Goal: Transaction & Acquisition: Book appointment/travel/reservation

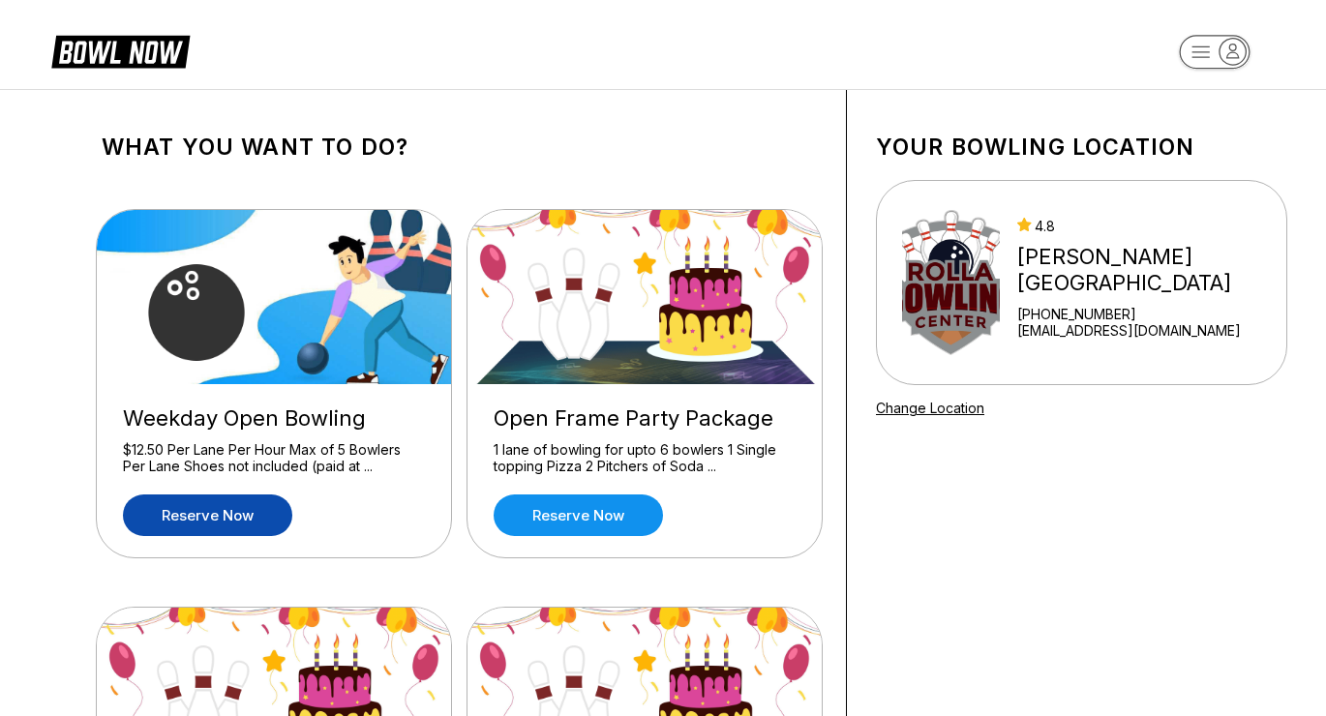
click at [250, 516] on link "Reserve now" at bounding box center [207, 516] width 169 height 42
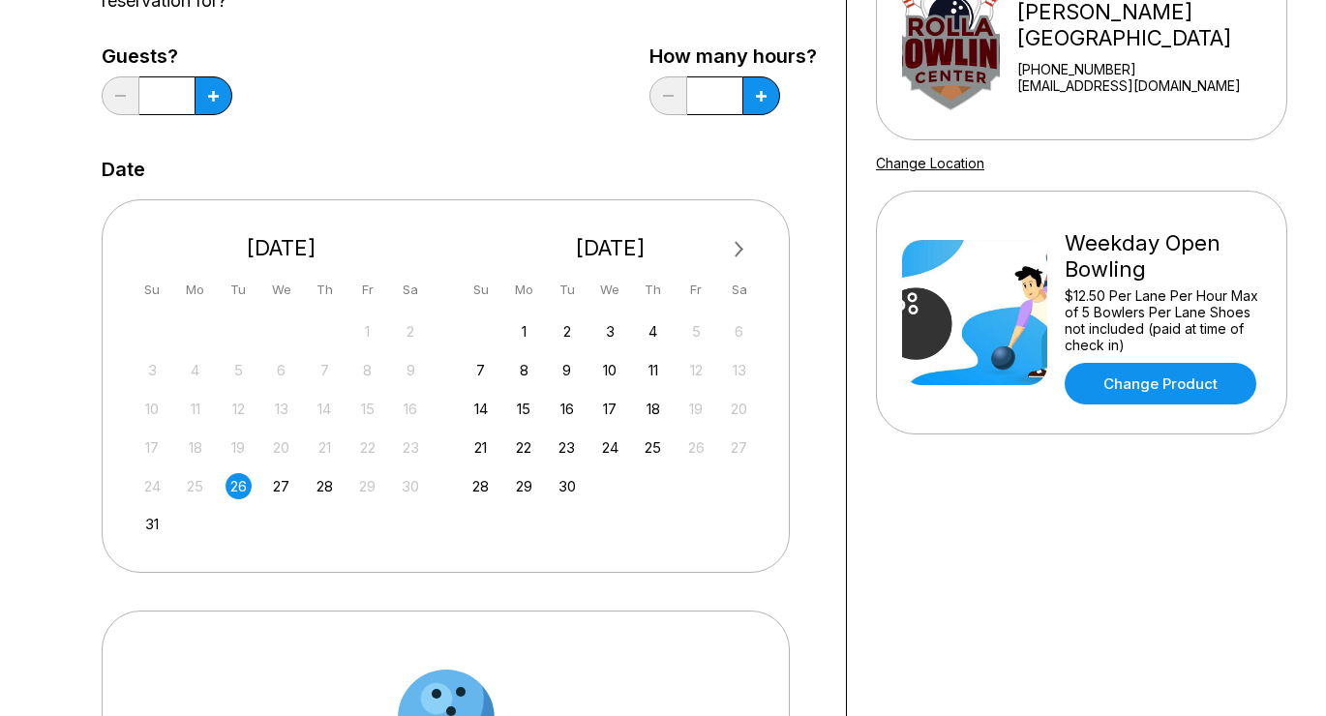
scroll to position [246, 0]
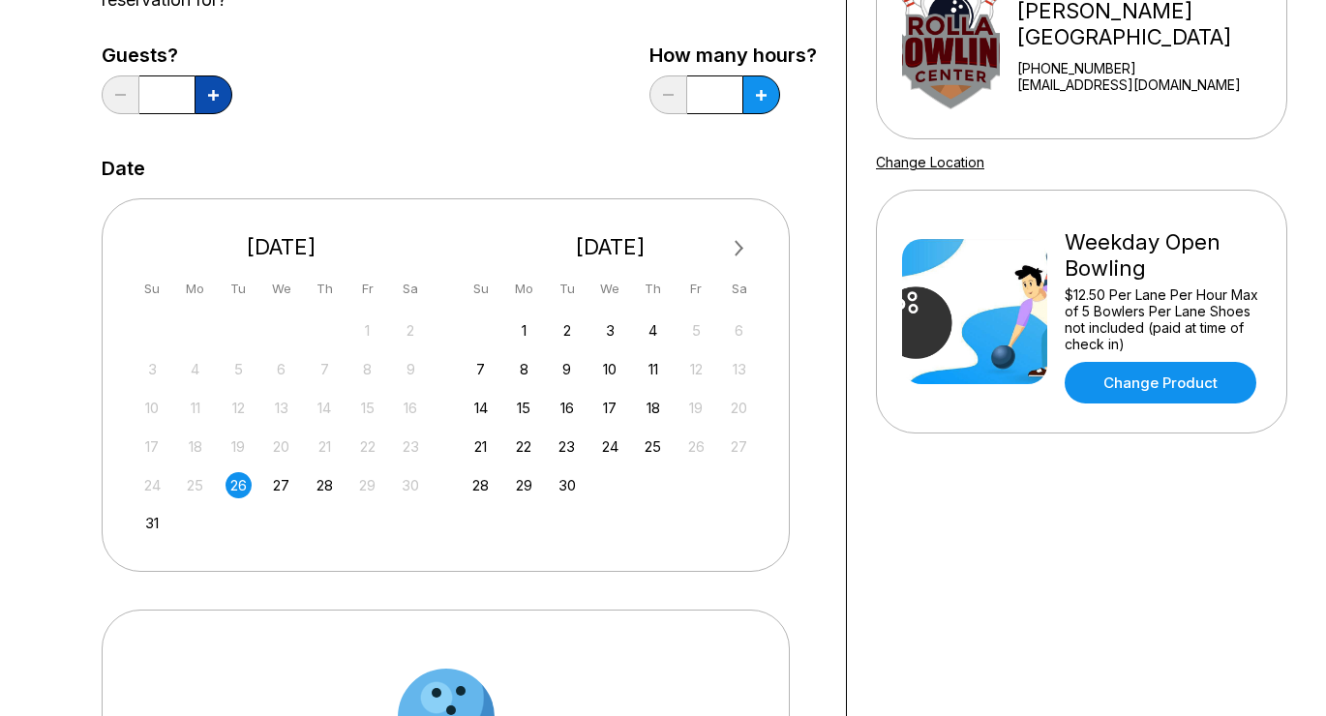
click at [213, 89] on button at bounding box center [214, 95] width 38 height 39
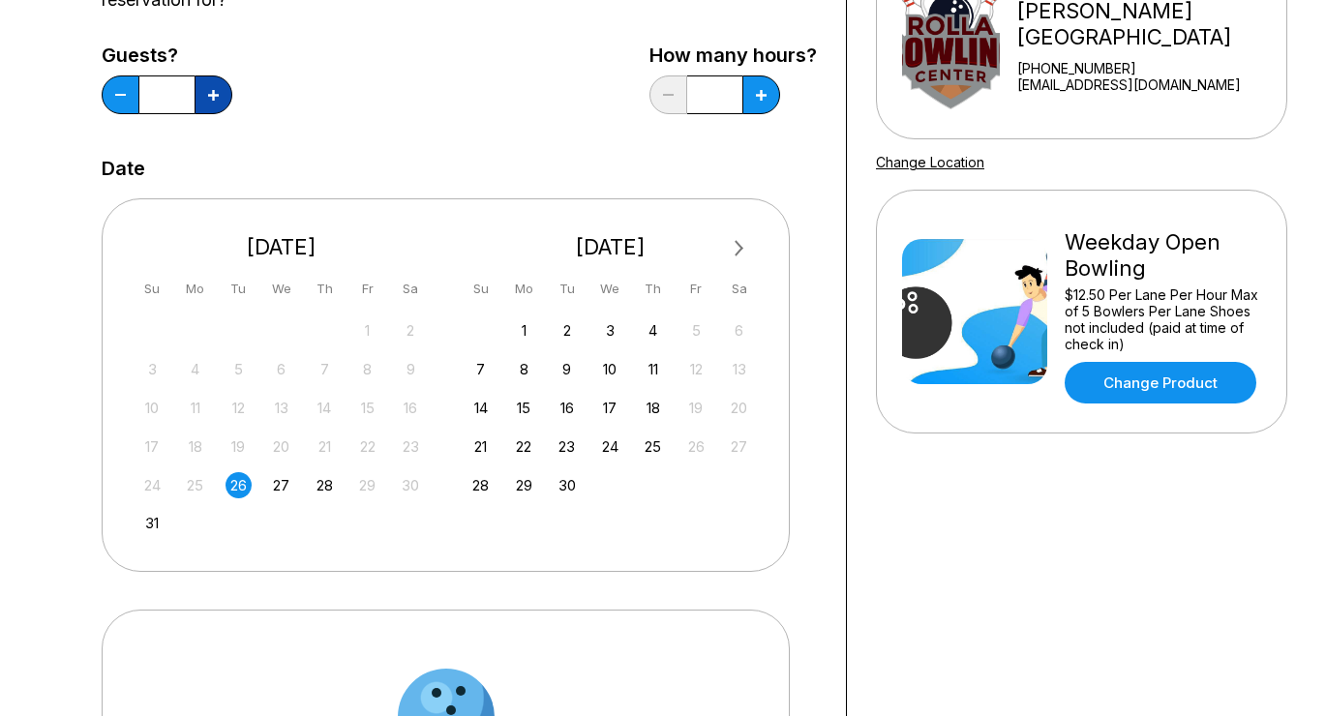
click at [213, 89] on button at bounding box center [214, 95] width 38 height 39
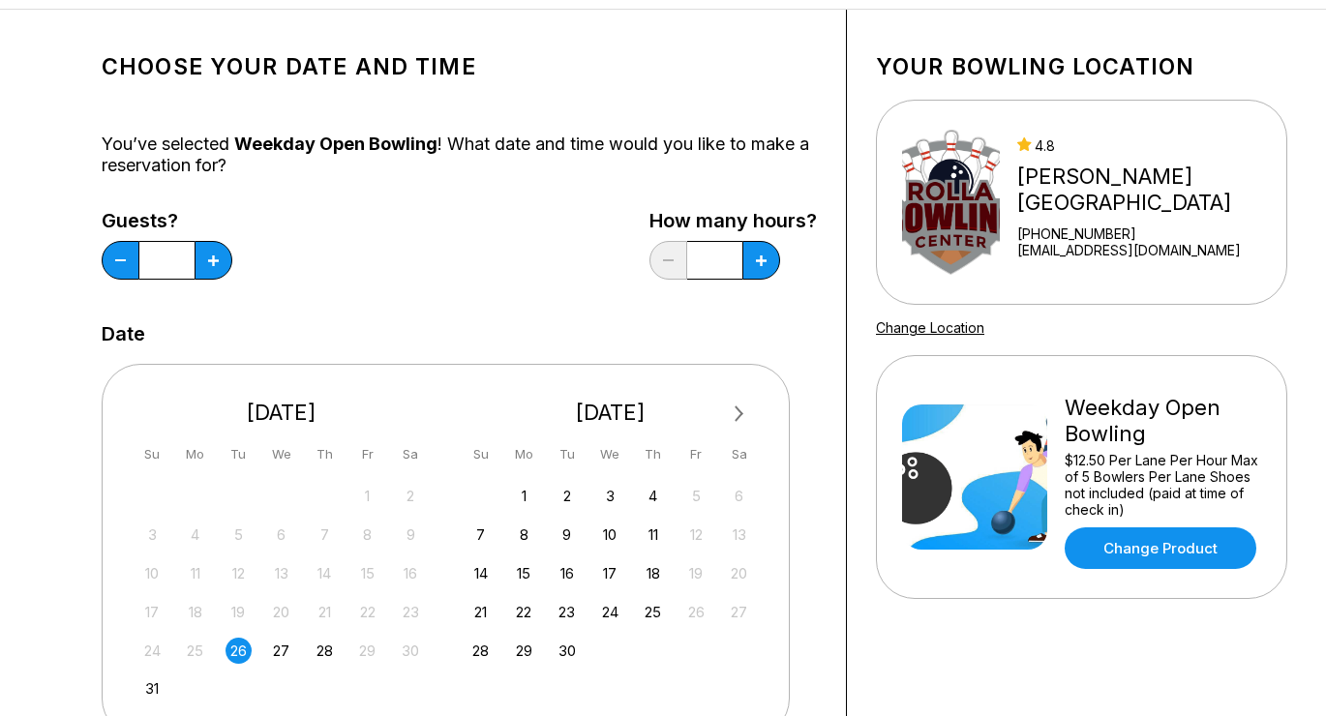
scroll to position [76, 0]
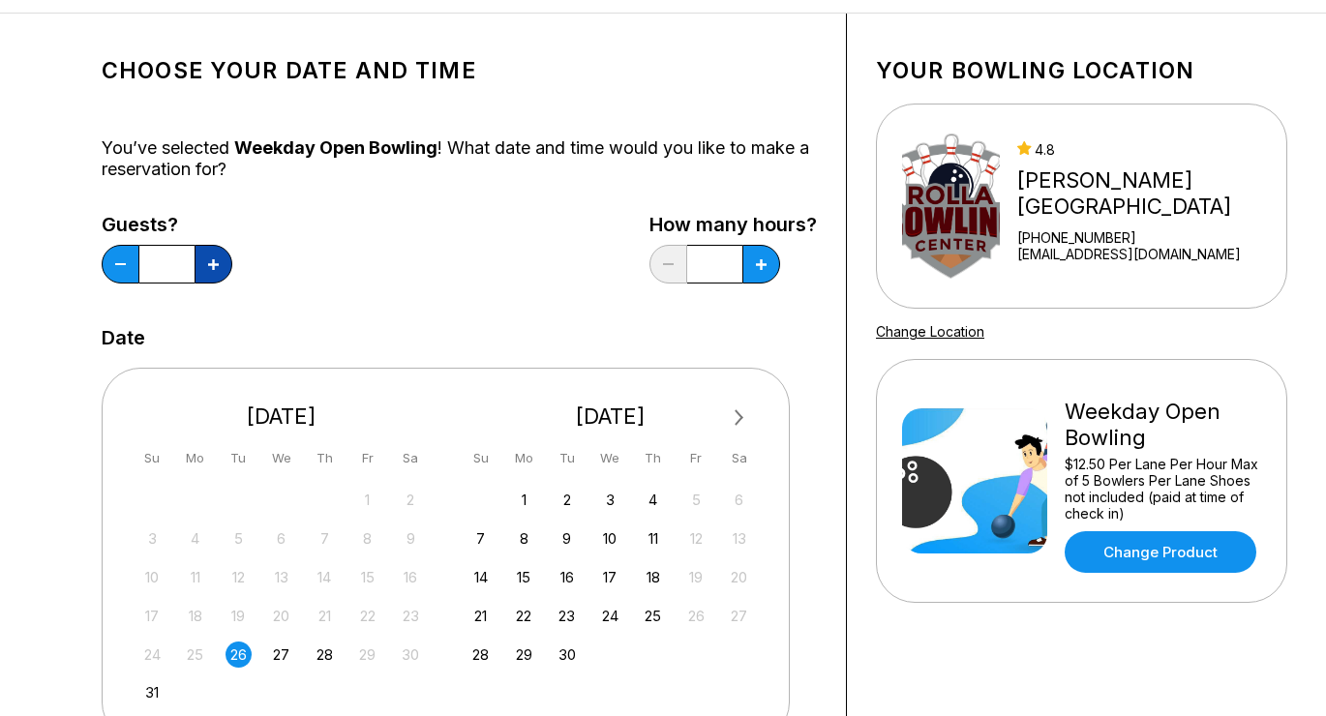
click at [228, 263] on button at bounding box center [214, 264] width 38 height 39
type input "**"
click at [219, 263] on icon at bounding box center [213, 264] width 11 height 11
type input "*"
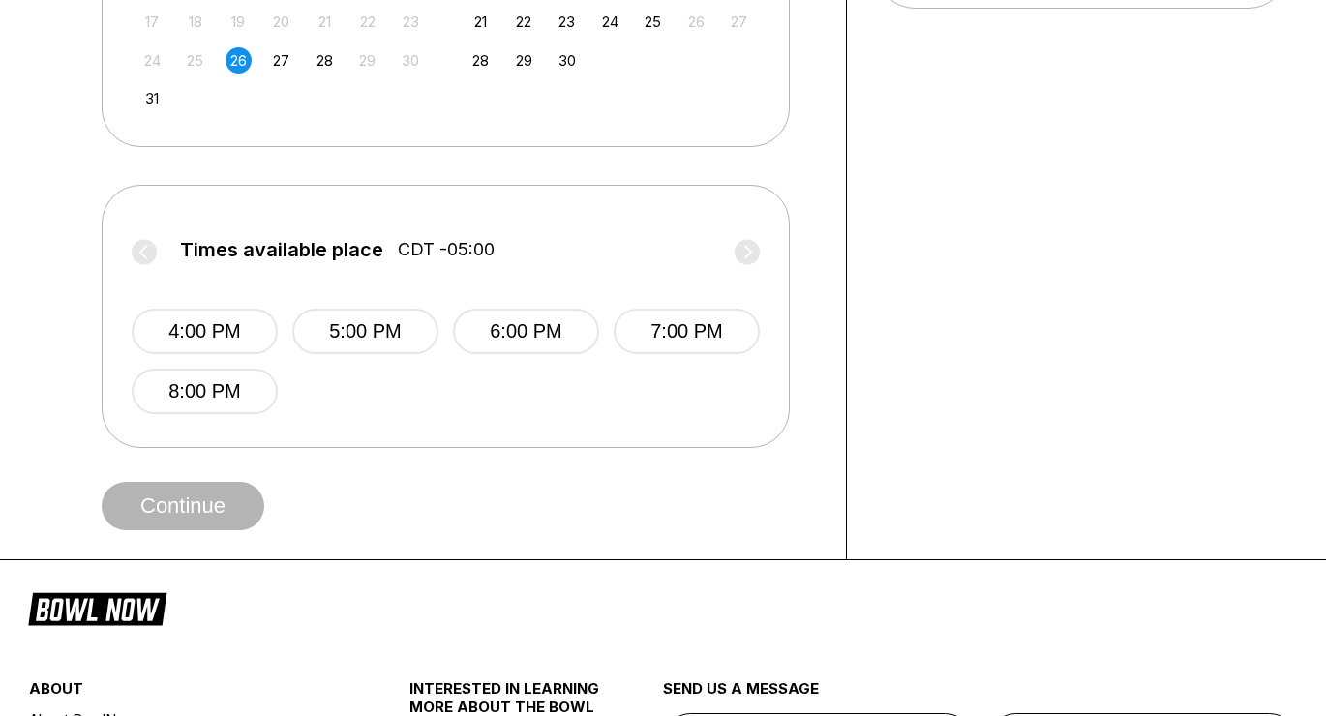
scroll to position [672, 0]
click at [636, 328] on button "7:00 PM" at bounding box center [687, 330] width 146 height 45
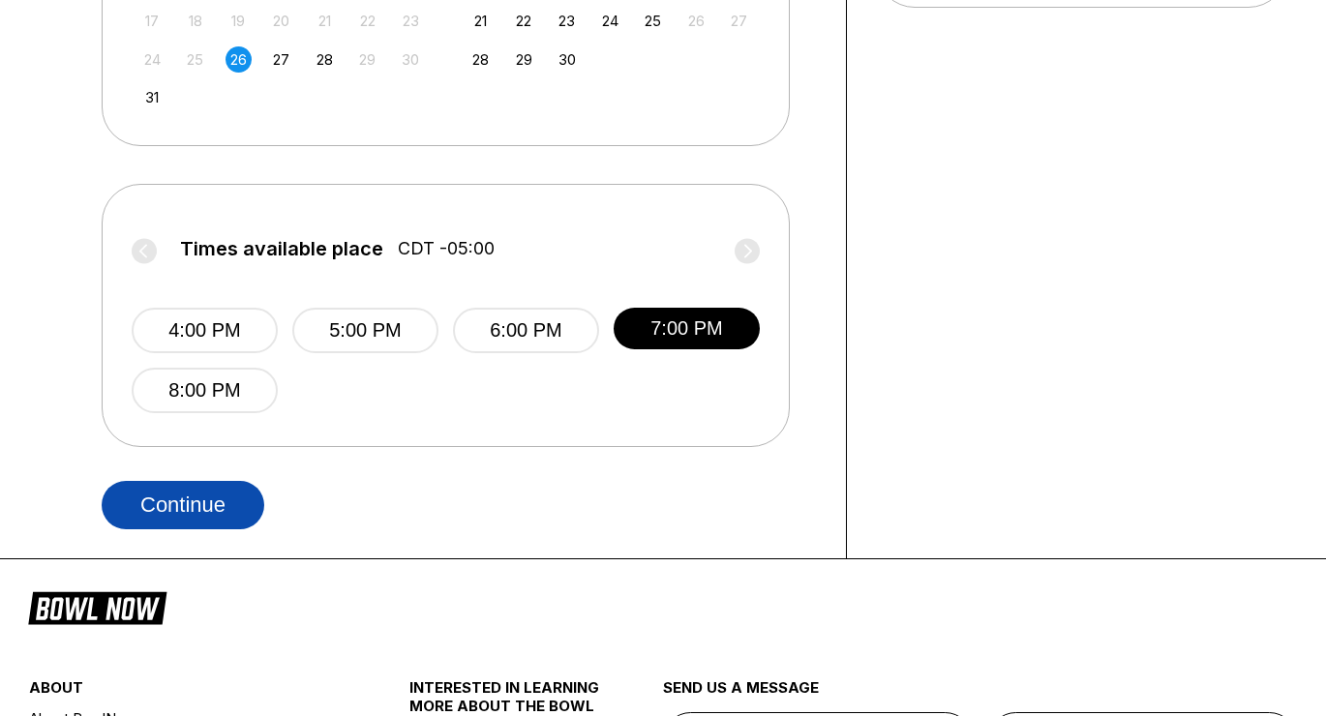
click at [211, 514] on button "Continue" at bounding box center [183, 505] width 163 height 48
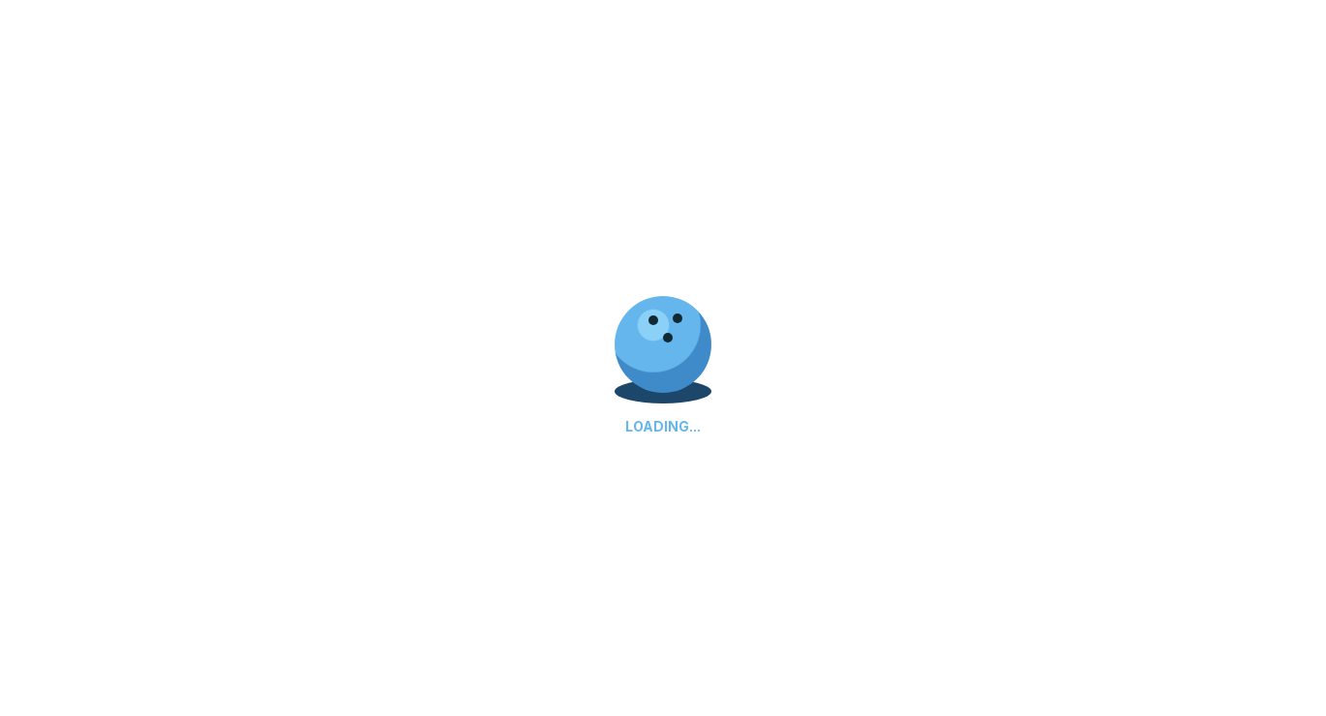
select select "**"
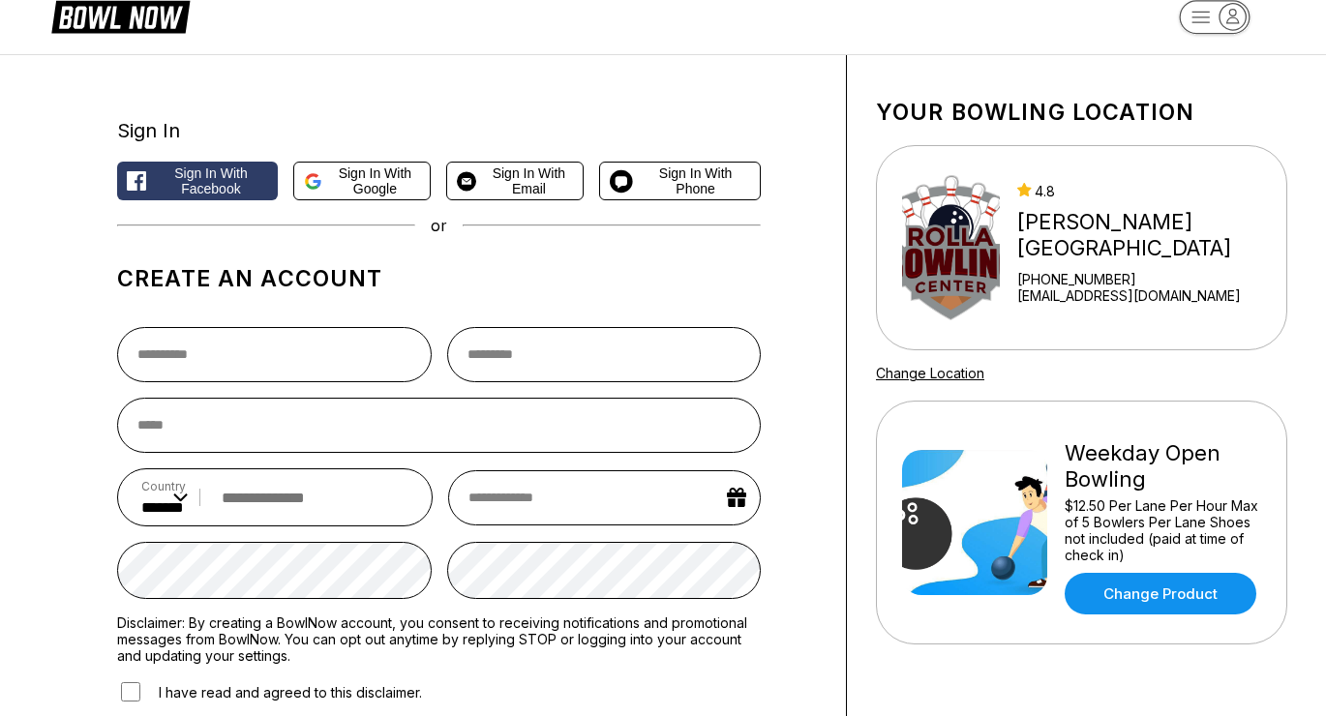
scroll to position [38, 0]
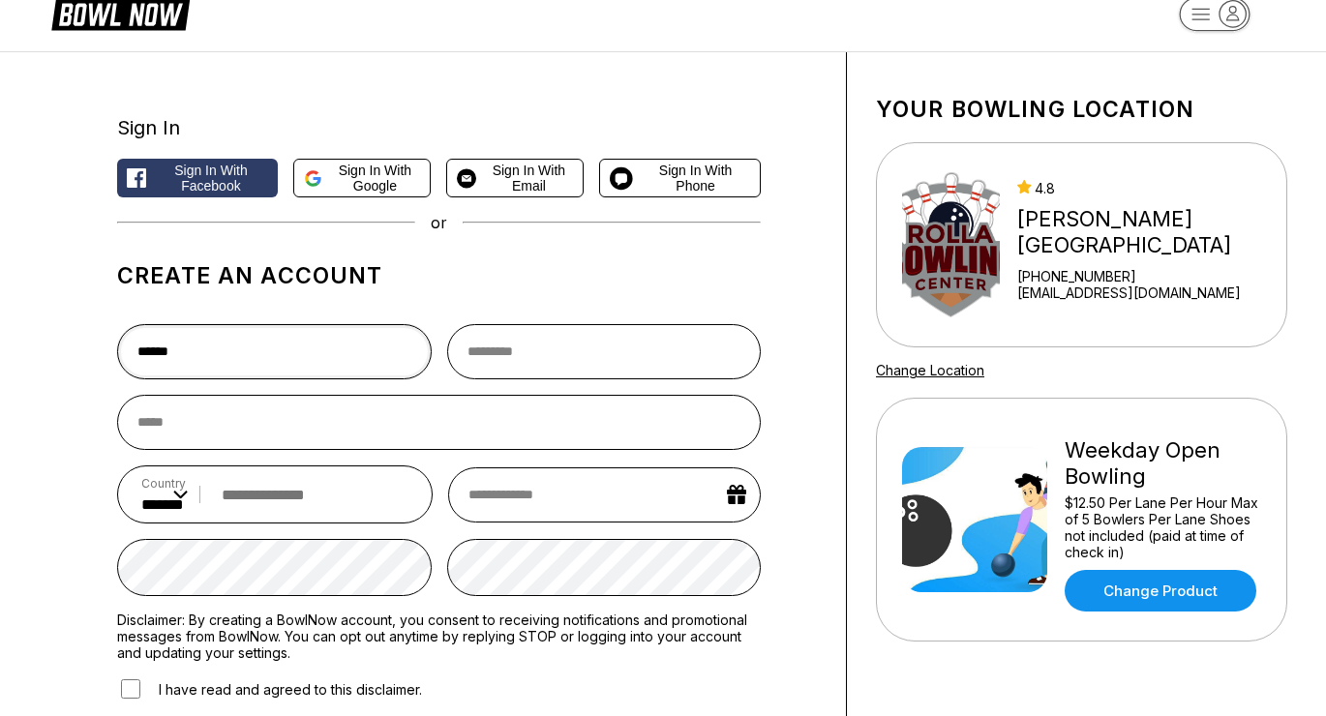
type input "******"
type input "********"
type input "**********"
select select "*"
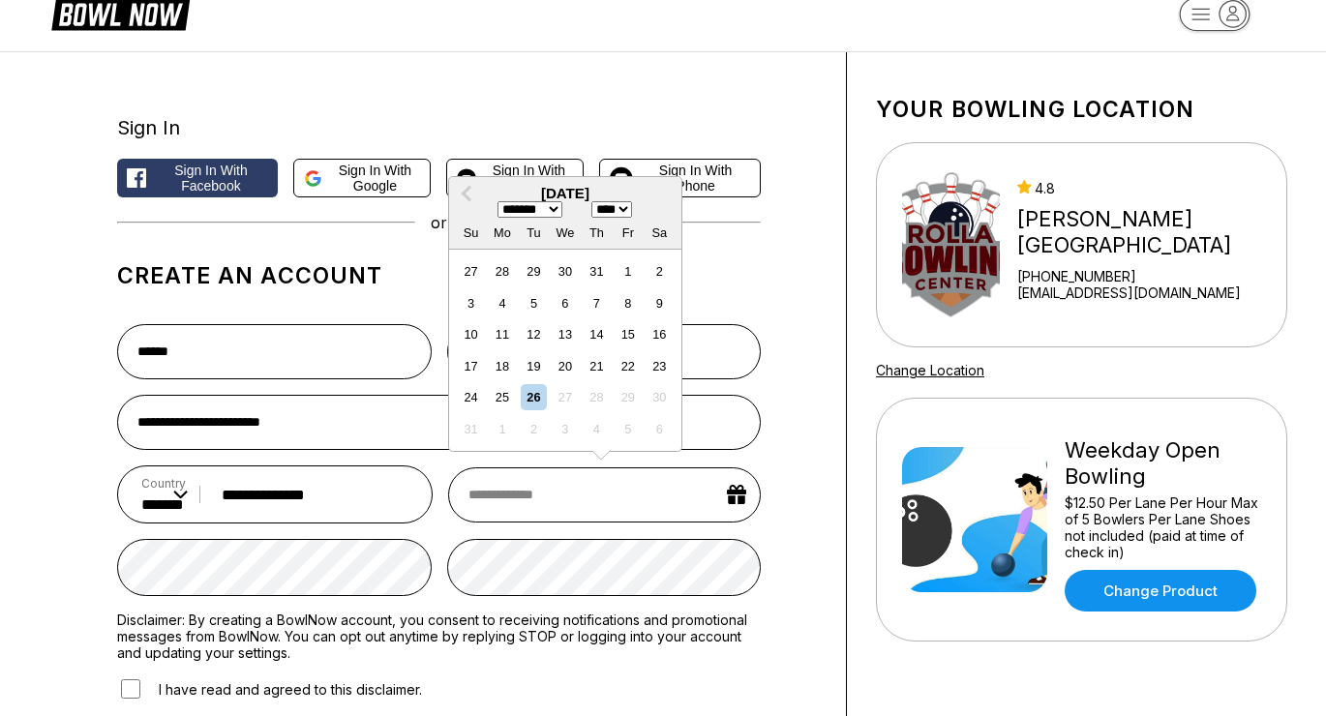
select select "****"
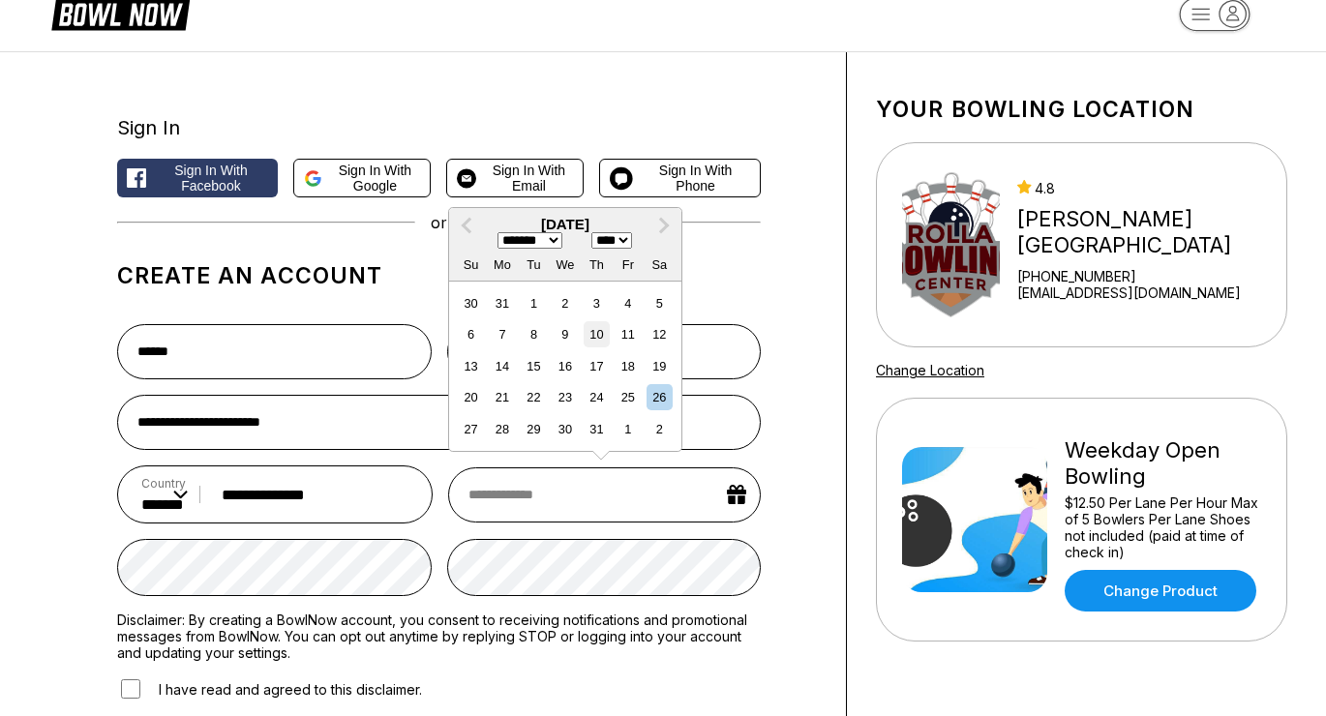
click at [599, 348] on div "10" at bounding box center [597, 334] width 26 height 26
type input "**********"
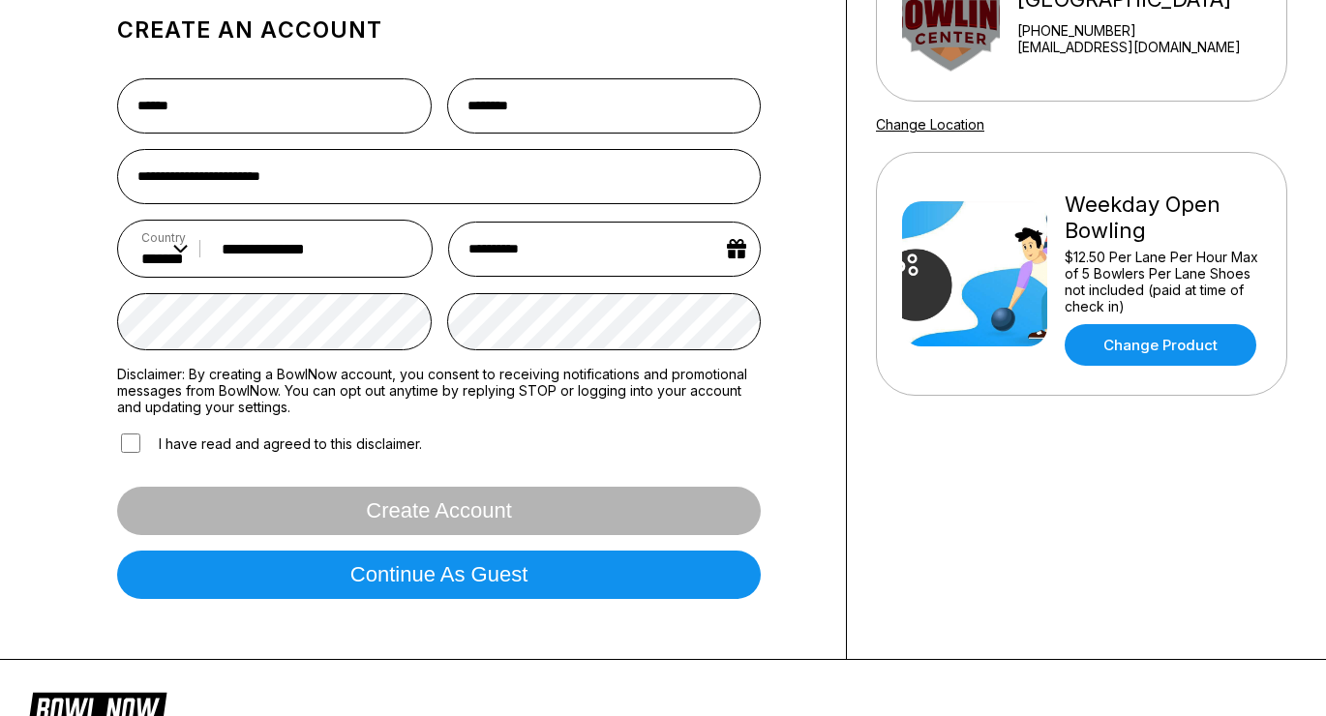
scroll to position [293, 0]
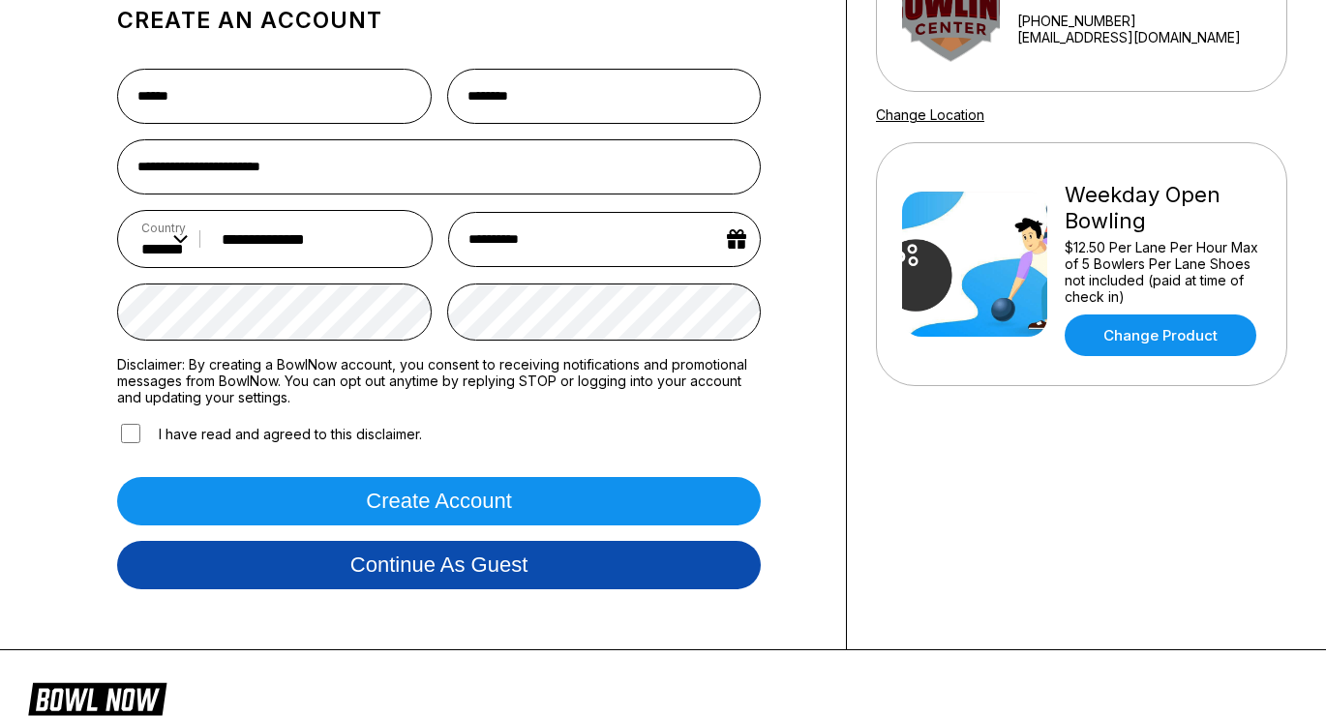
click at [413, 564] on button "Continue as guest" at bounding box center [439, 565] width 644 height 48
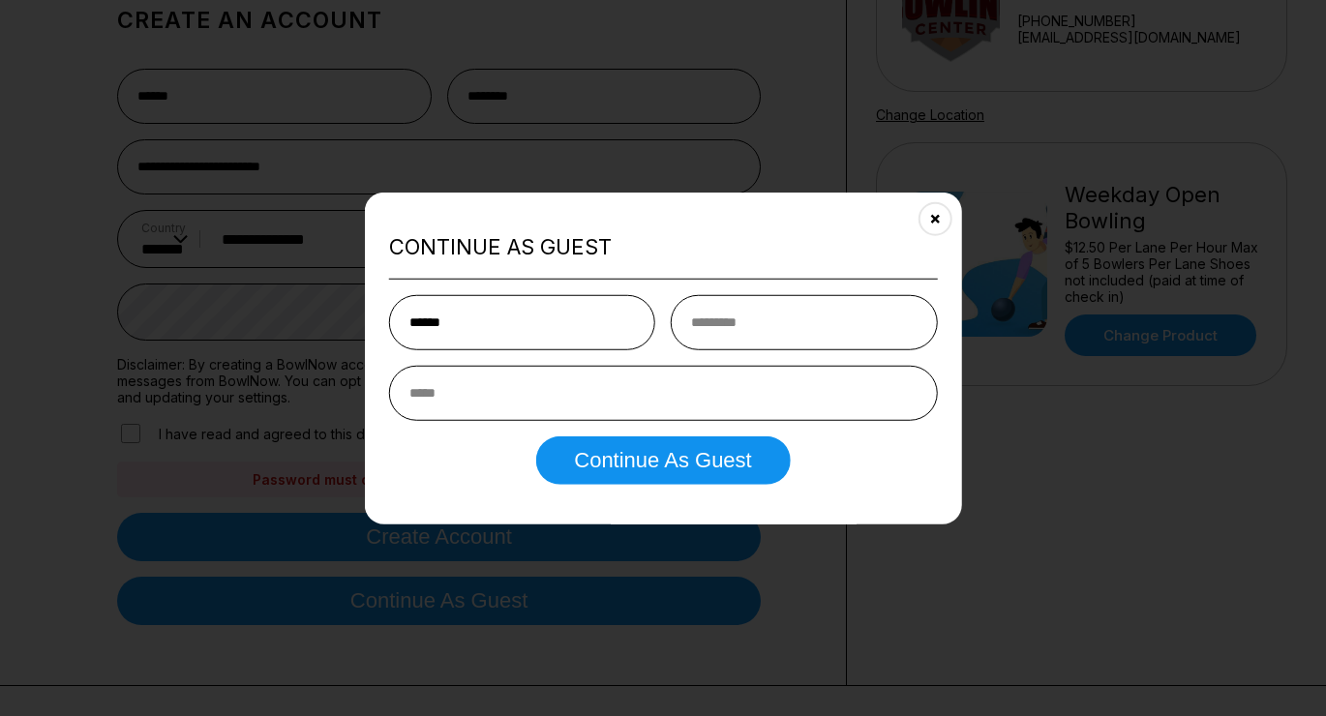
type input "******"
type input "********"
type input "**********"
click at [663, 462] on button "Continue as Guest" at bounding box center [662, 460] width 255 height 48
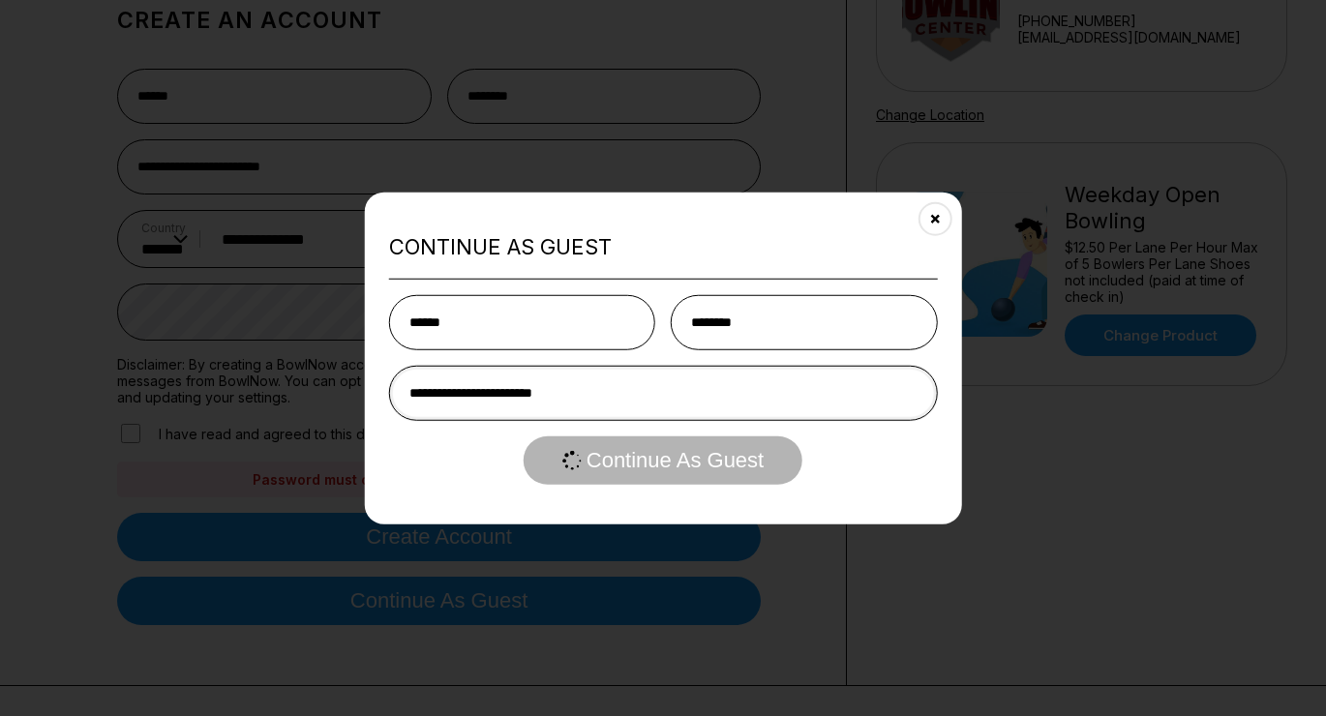
scroll to position [0, 0]
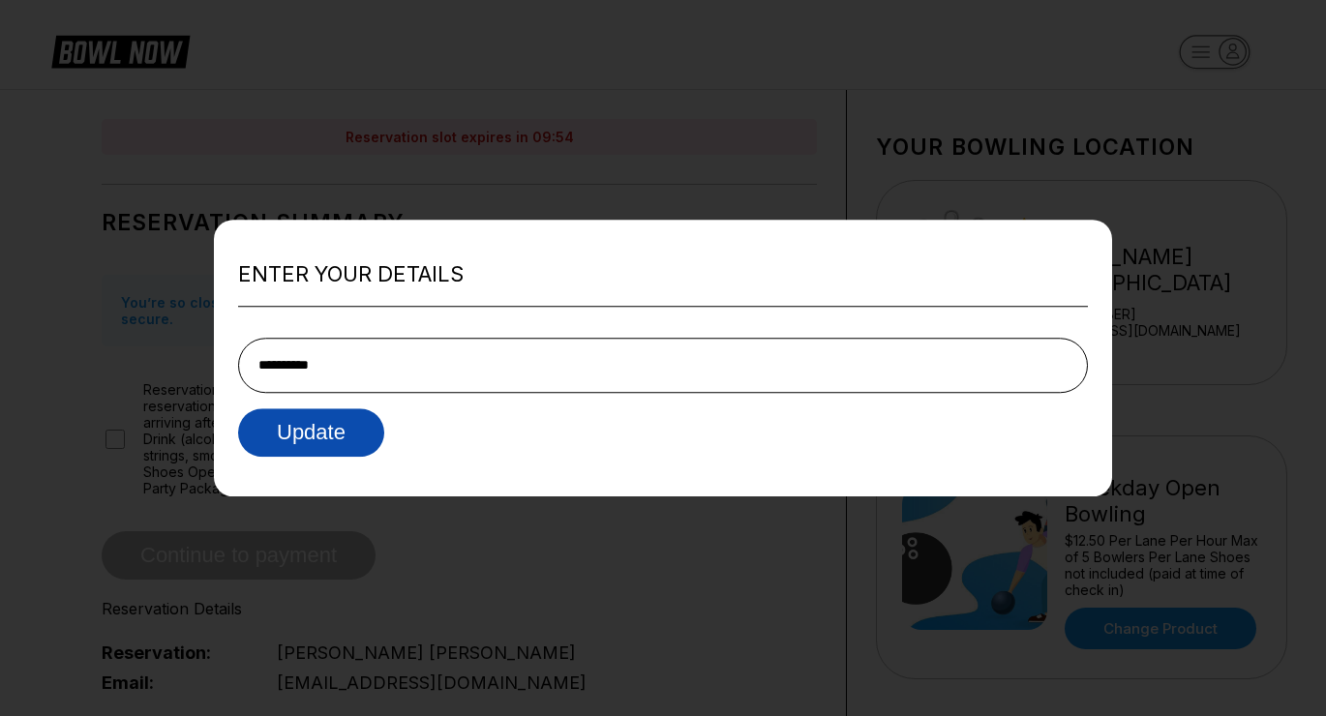
type input "**********"
click at [293, 427] on button "Update" at bounding box center [311, 433] width 146 height 48
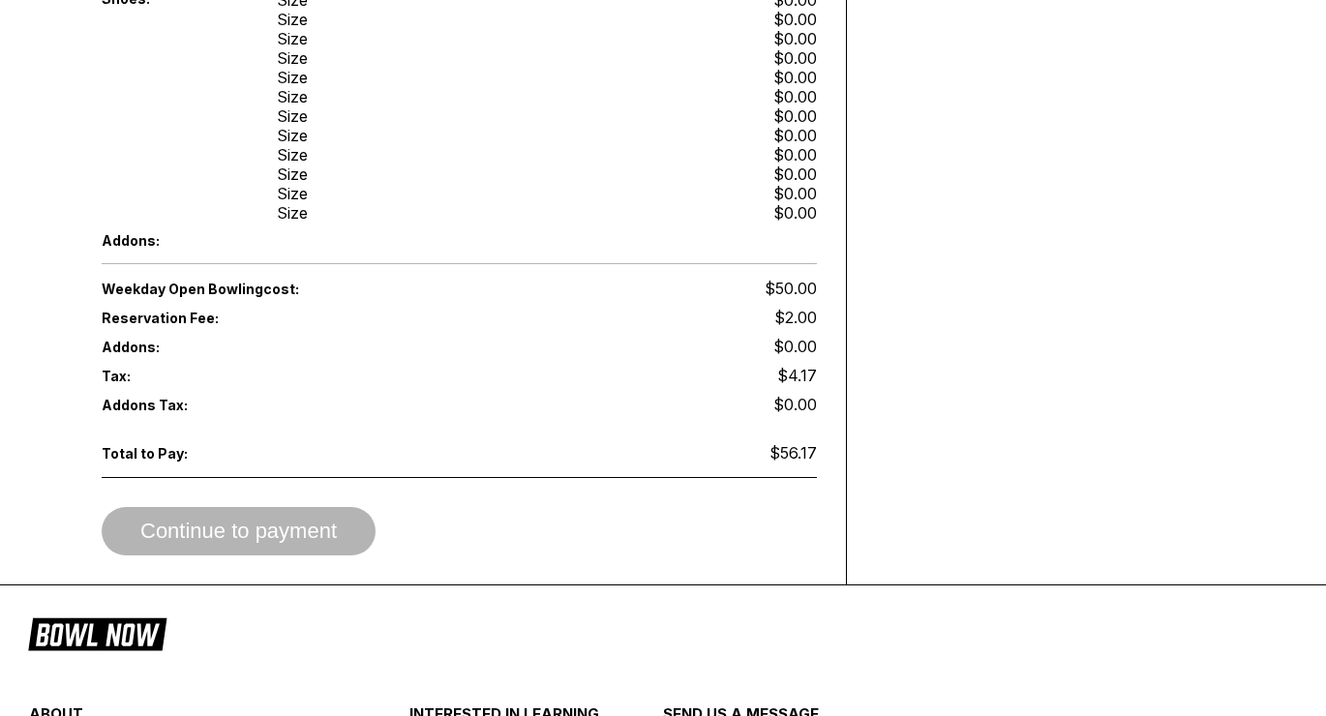
scroll to position [955, 0]
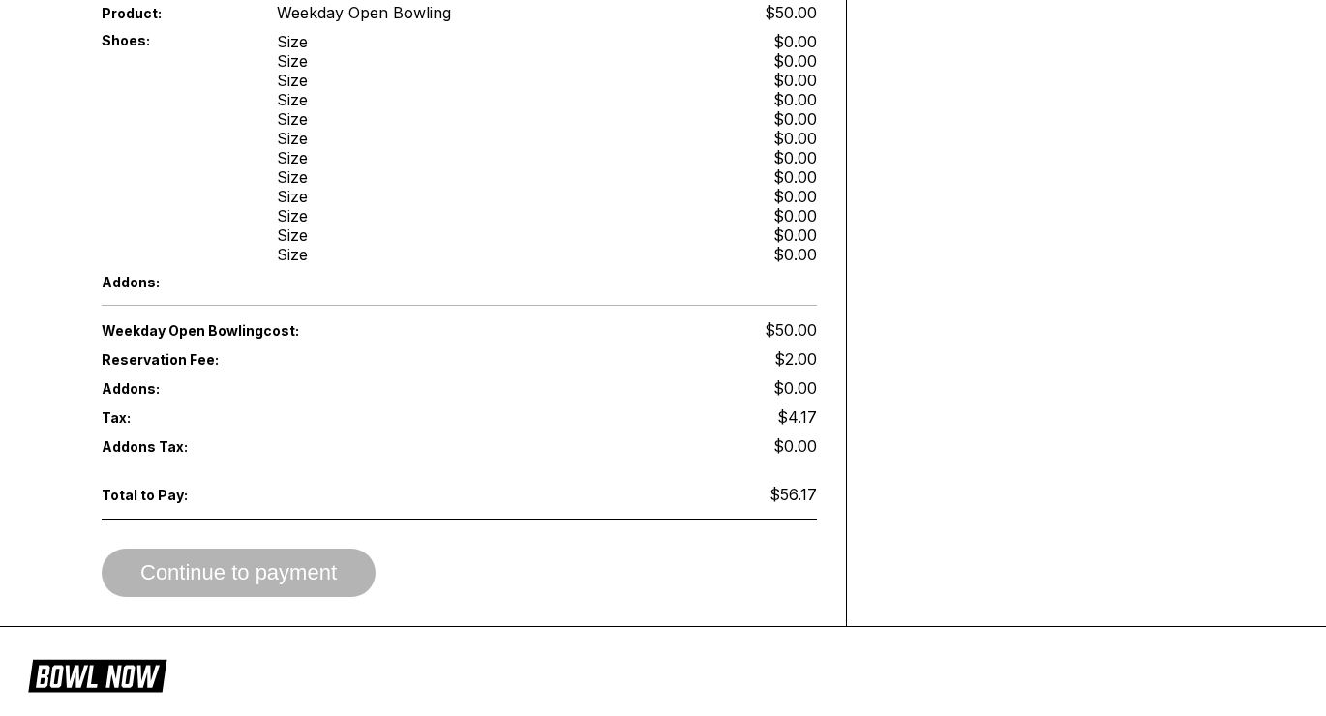
drag, startPoint x: 274, startPoint y: 557, endPoint x: 278, endPoint y: 545, distance: 12.2
click at [274, 557] on div "Continue to payment" at bounding box center [459, 573] width 715 height 48
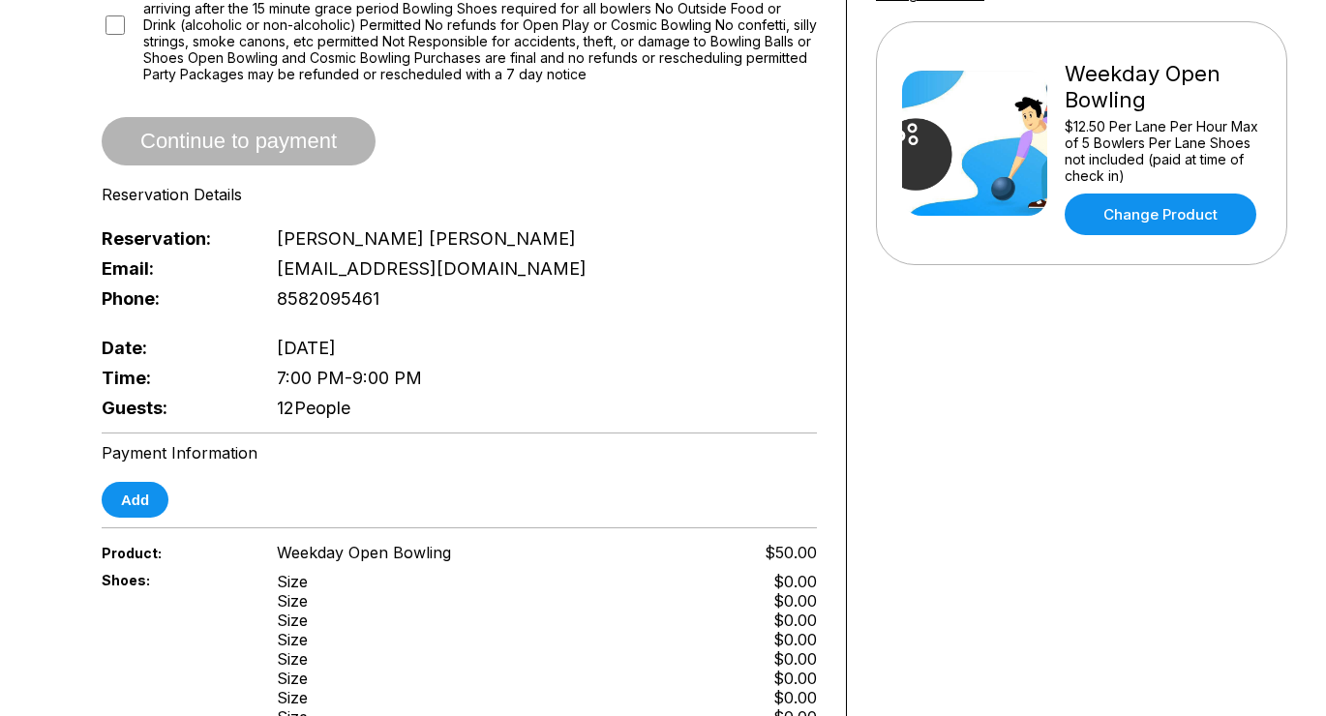
scroll to position [415, 0]
click at [142, 485] on button "Add" at bounding box center [135, 499] width 67 height 36
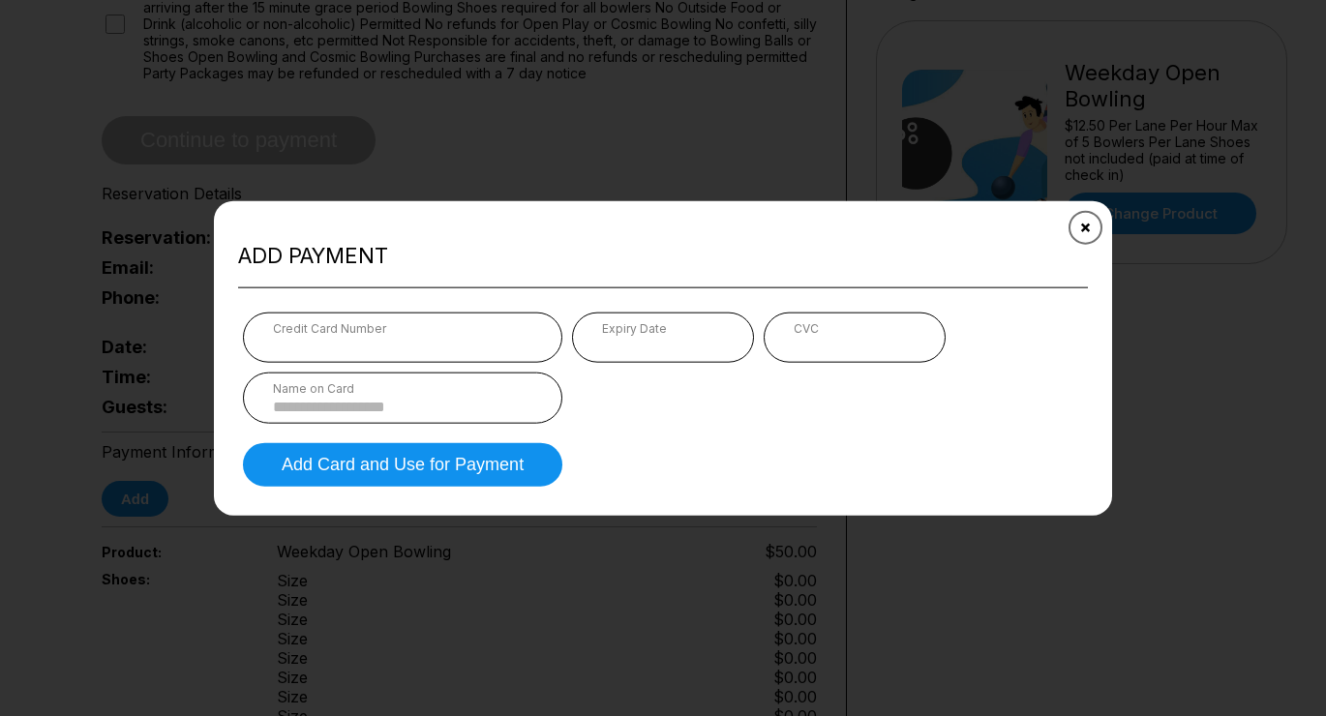
click at [1081, 226] on icon "Close" at bounding box center [1085, 227] width 15 height 15
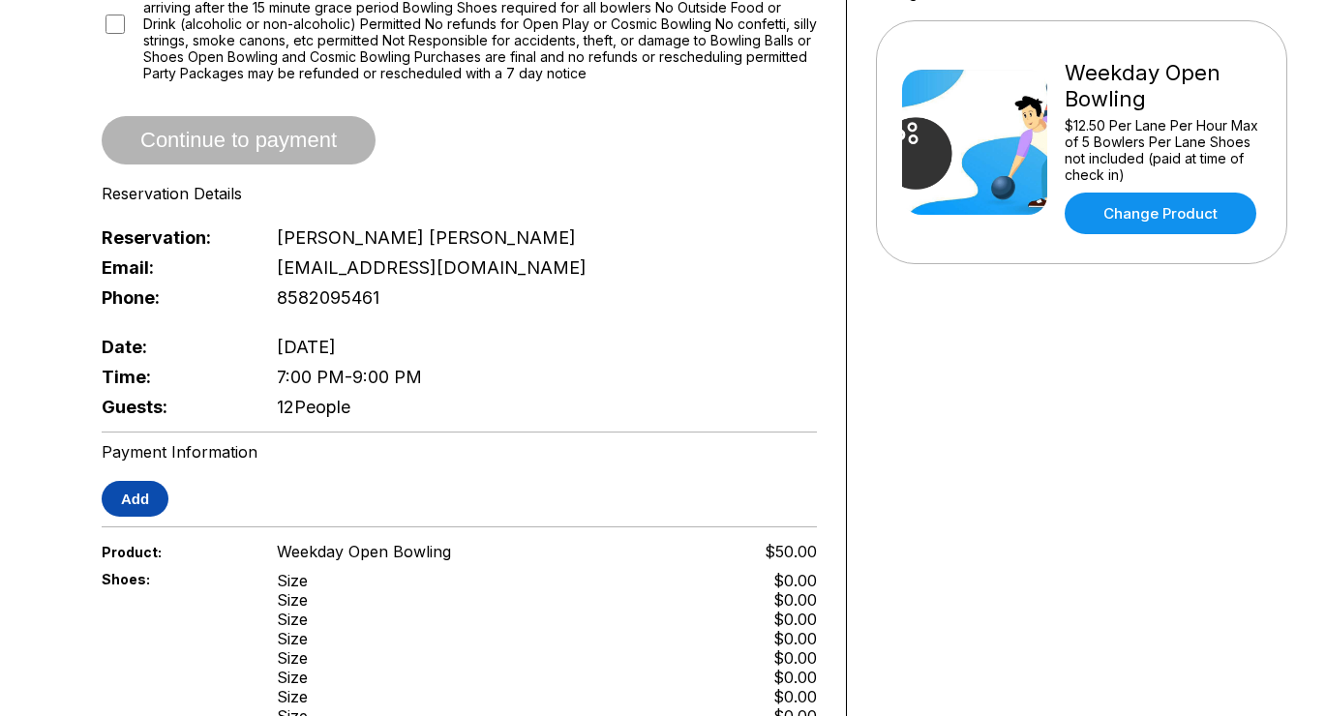
click at [137, 486] on button "Add" at bounding box center [135, 499] width 67 height 36
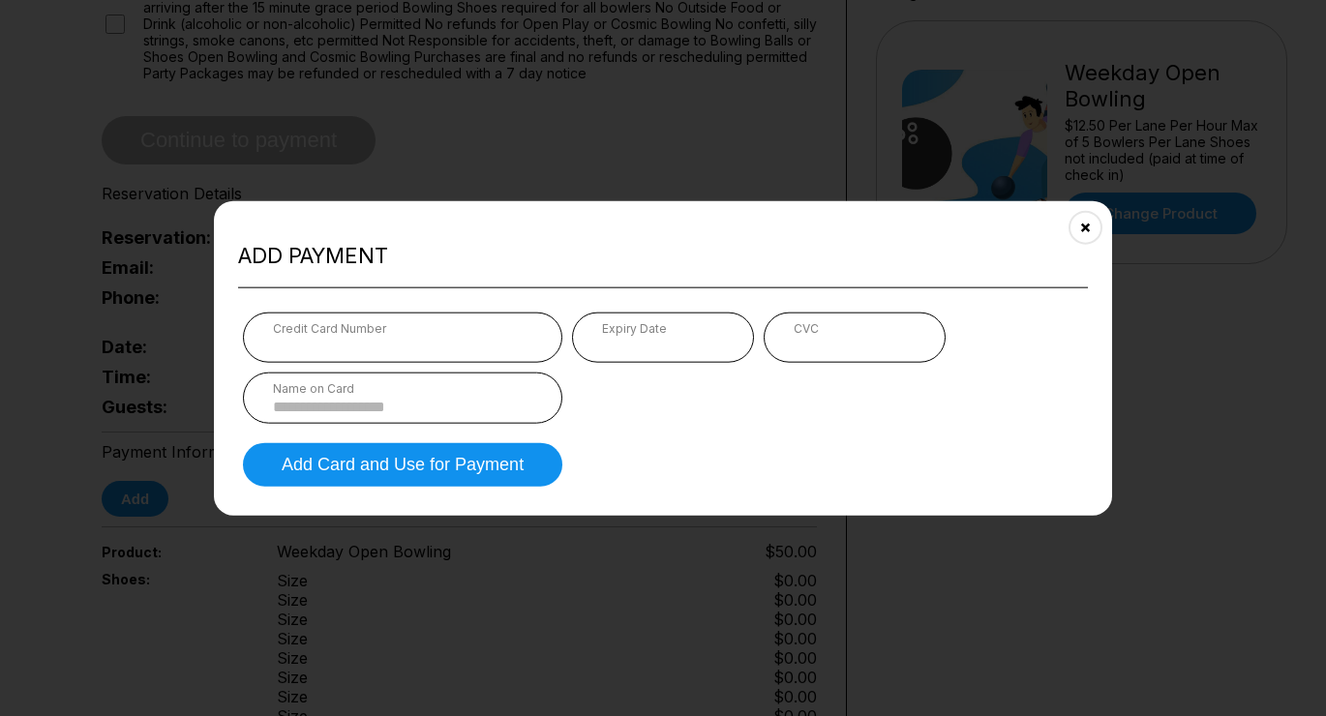
click at [424, 333] on div "Credit Card Number" at bounding box center [402, 327] width 259 height 15
drag, startPoint x: 616, startPoint y: 320, endPoint x: 623, endPoint y: 334, distance: 15.6
click at [619, 328] on div "Expiry Date" at bounding box center [663, 327] width 122 height 15
click at [396, 390] on div "Name on Card" at bounding box center [402, 387] width 259 height 15
click at [389, 399] on input at bounding box center [402, 406] width 259 height 16
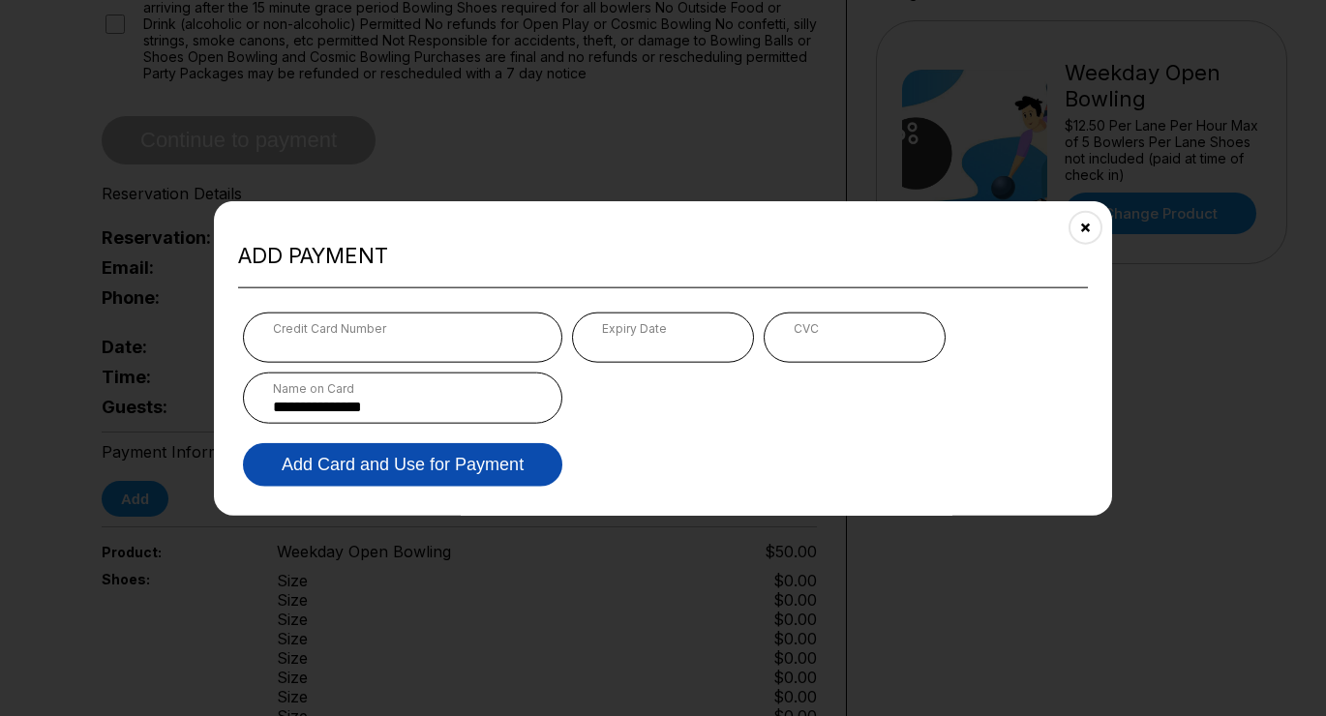
type input "**********"
click at [379, 485] on button "Add Card and Use for Payment" at bounding box center [402, 464] width 319 height 44
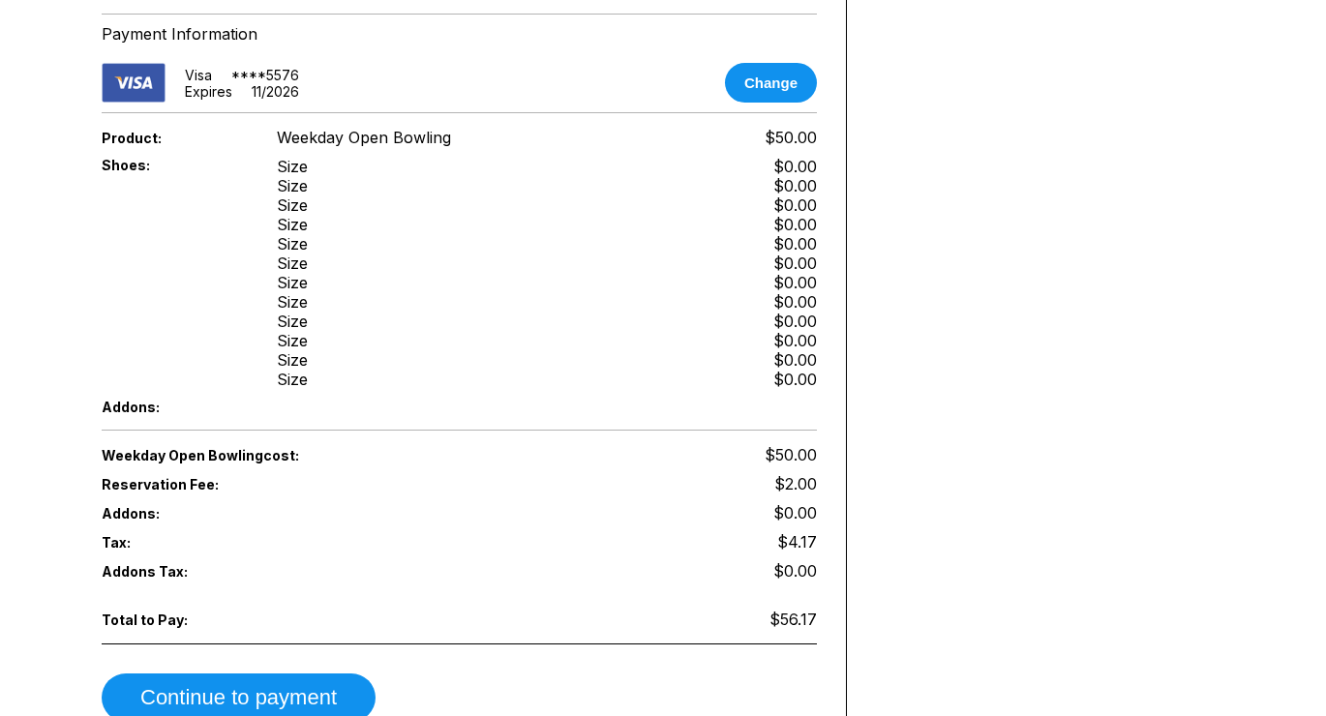
scroll to position [857, 0]
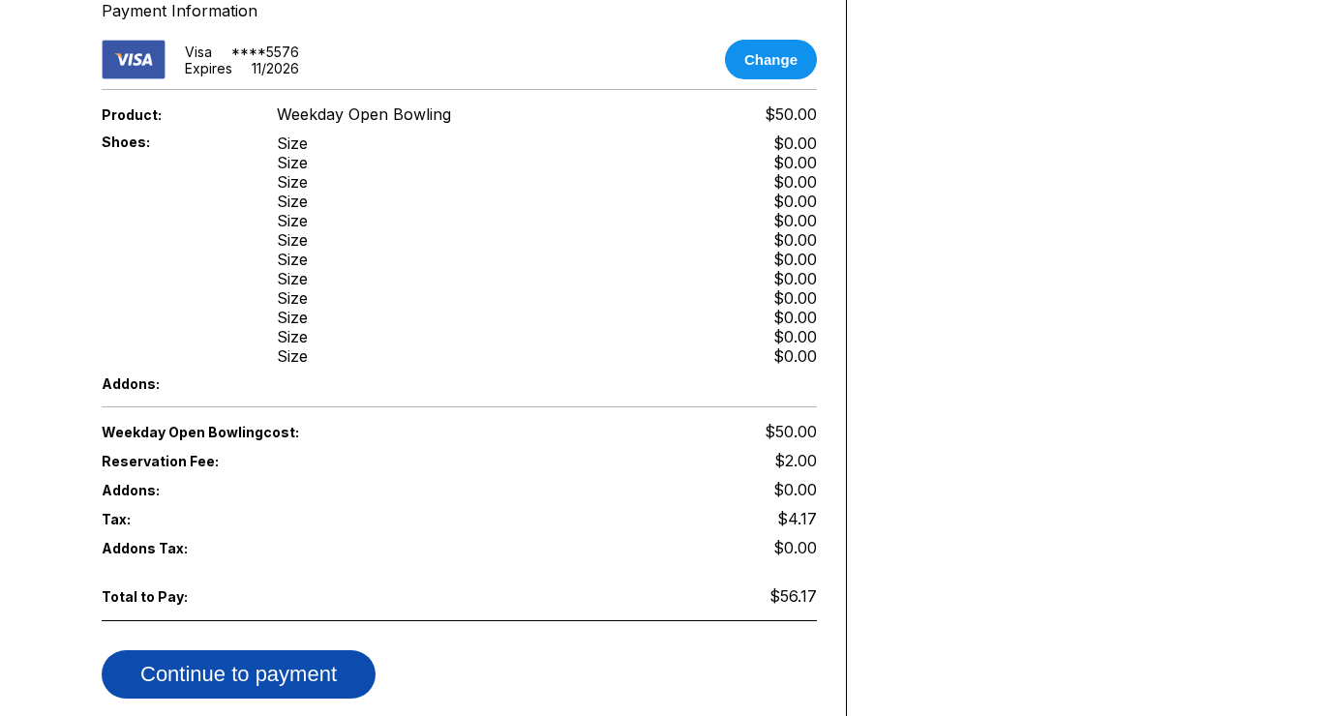
click at [258, 651] on button "Continue to payment" at bounding box center [239, 675] width 274 height 48
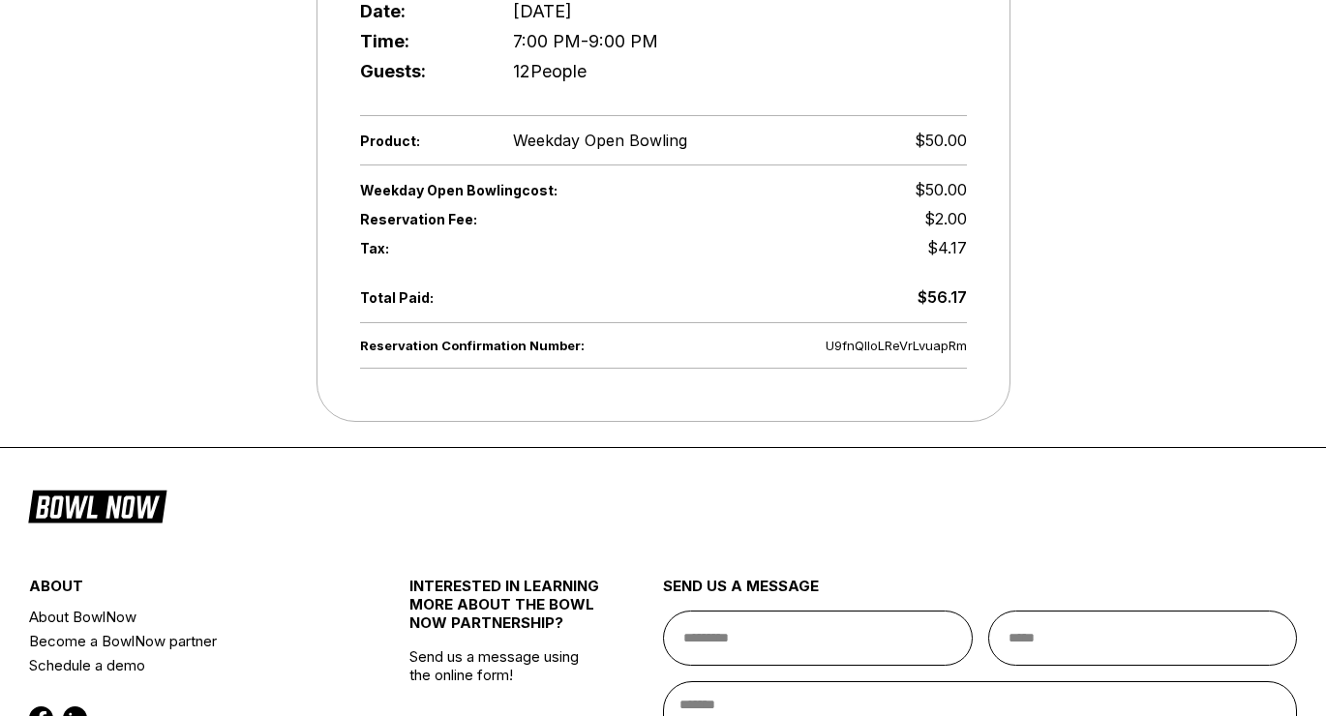
scroll to position [631, 0]
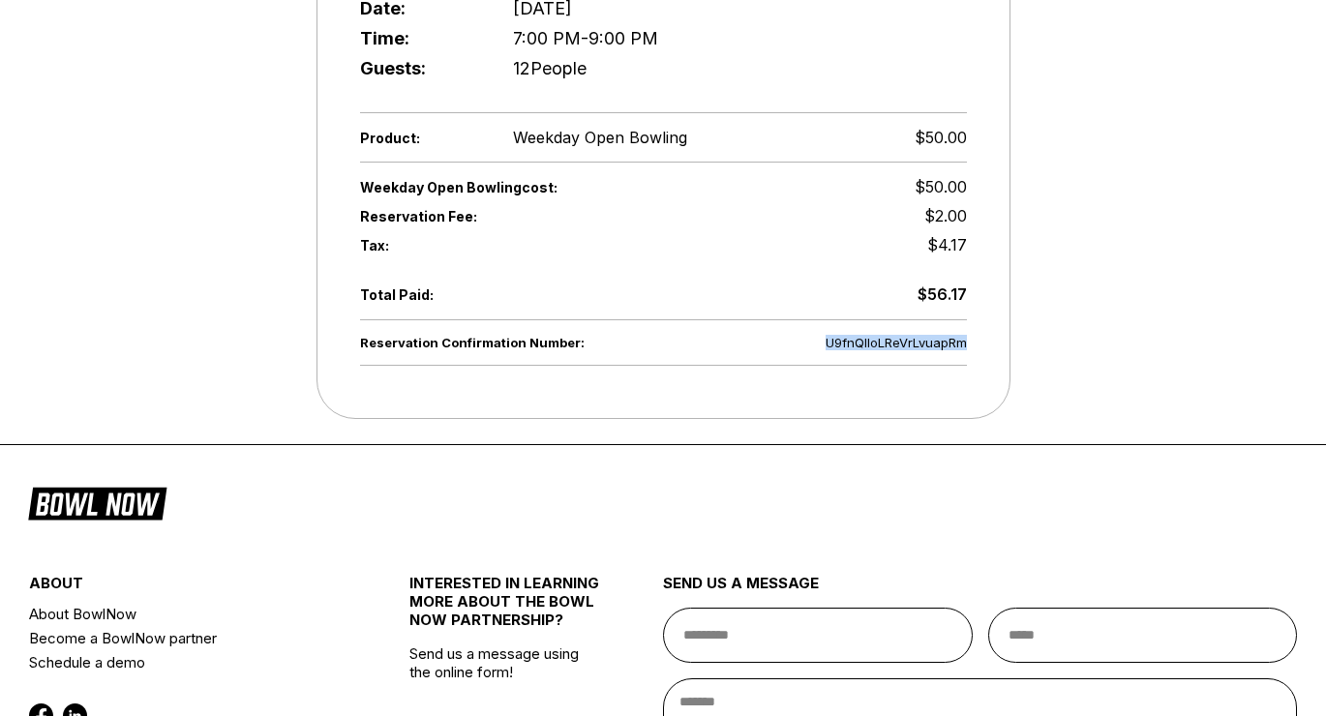
drag, startPoint x: 833, startPoint y: 347, endPoint x: 1039, endPoint y: 338, distance: 206.4
copy span "U9fnQlIoLReVrLvuapRm"
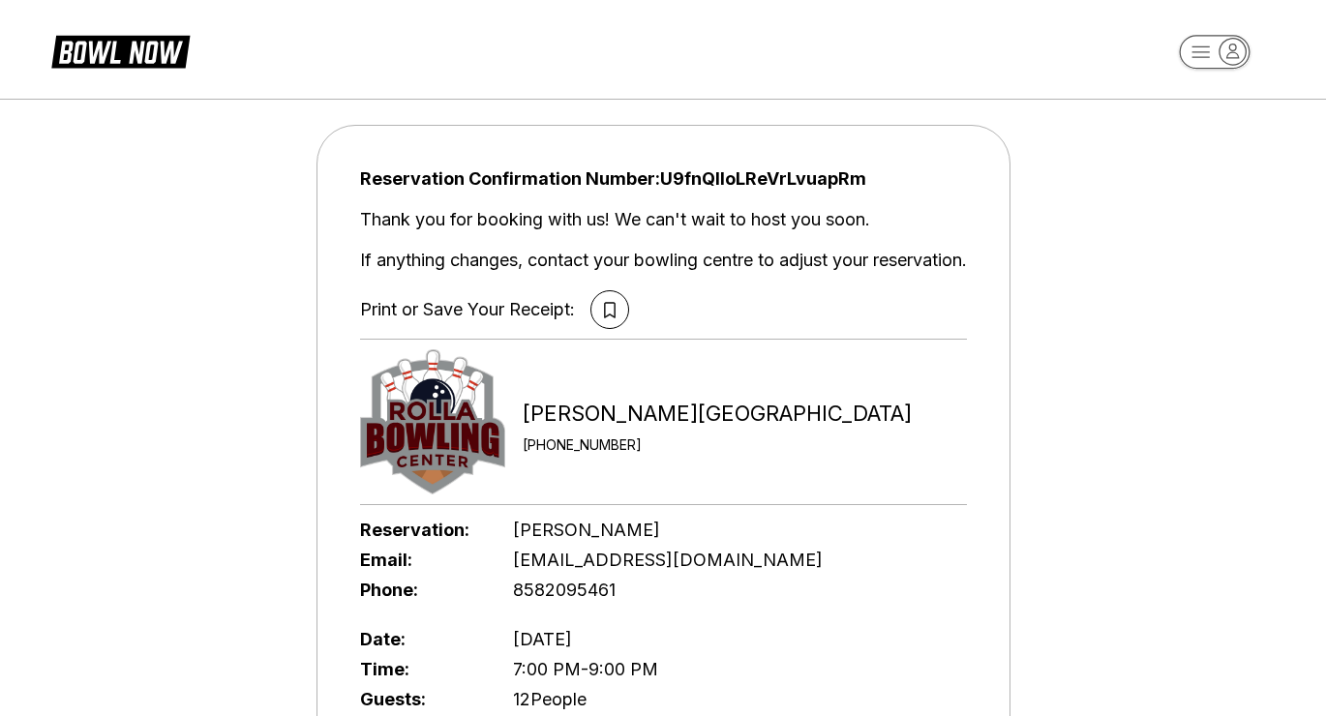
scroll to position [0, 0]
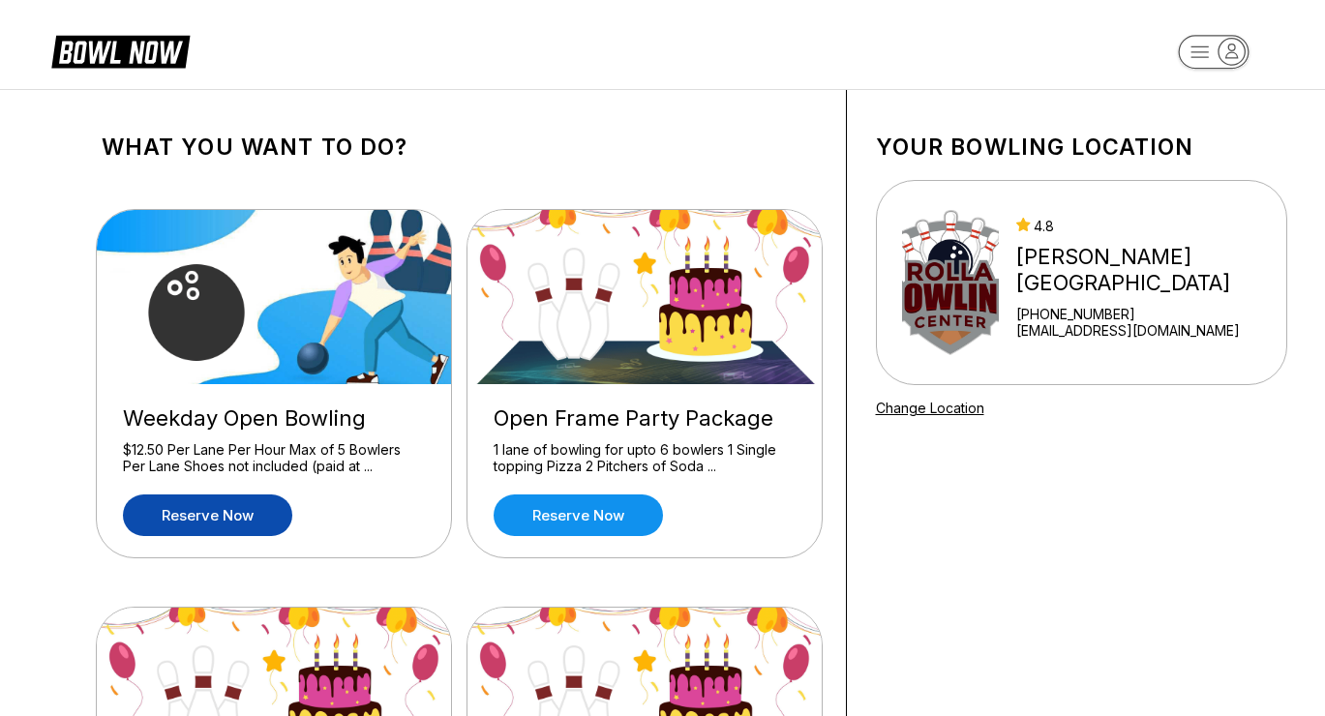
click at [216, 530] on link "Reserve now" at bounding box center [207, 516] width 169 height 42
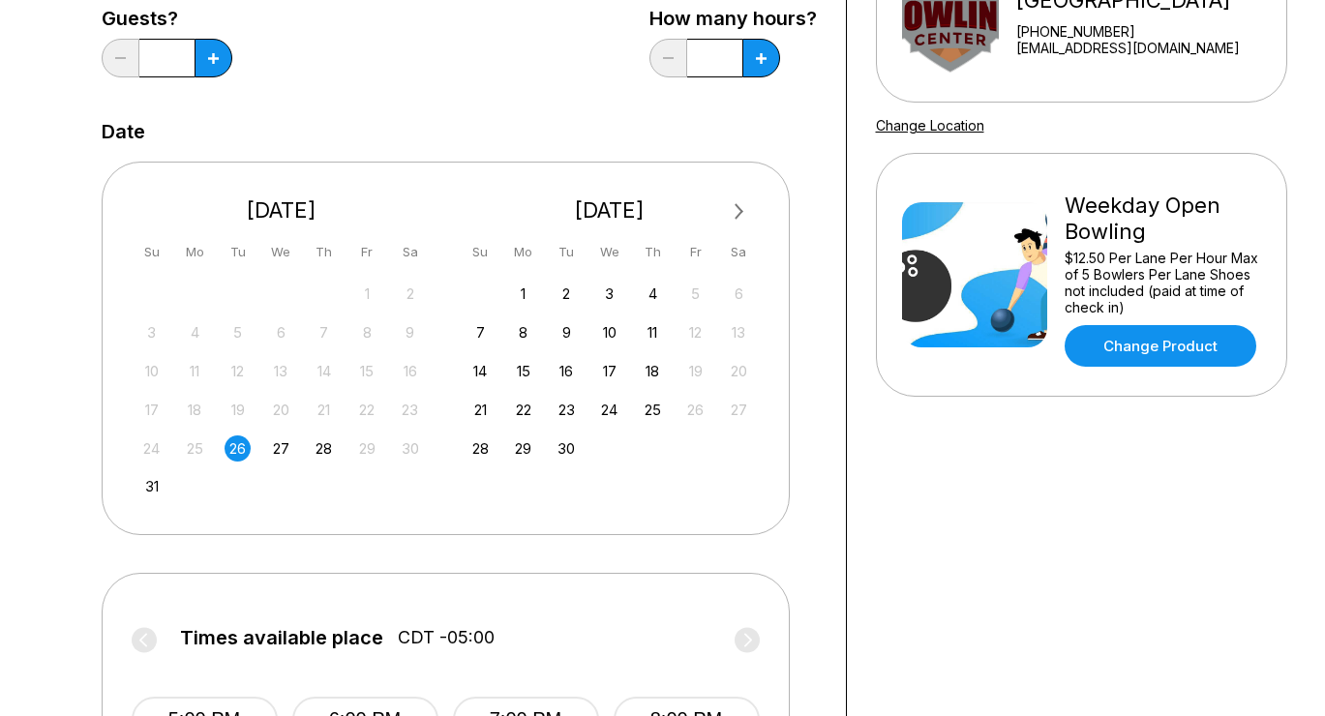
scroll to position [287, 0]
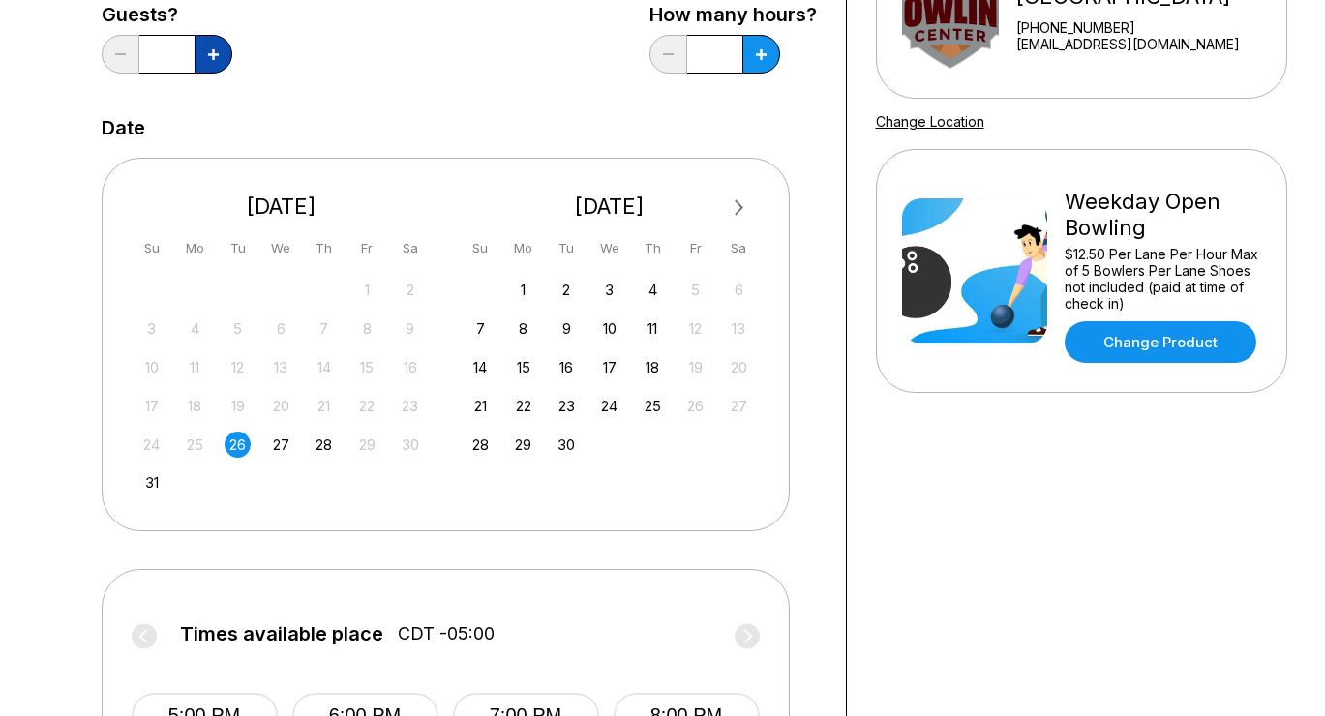
click at [205, 52] on button at bounding box center [214, 54] width 38 height 39
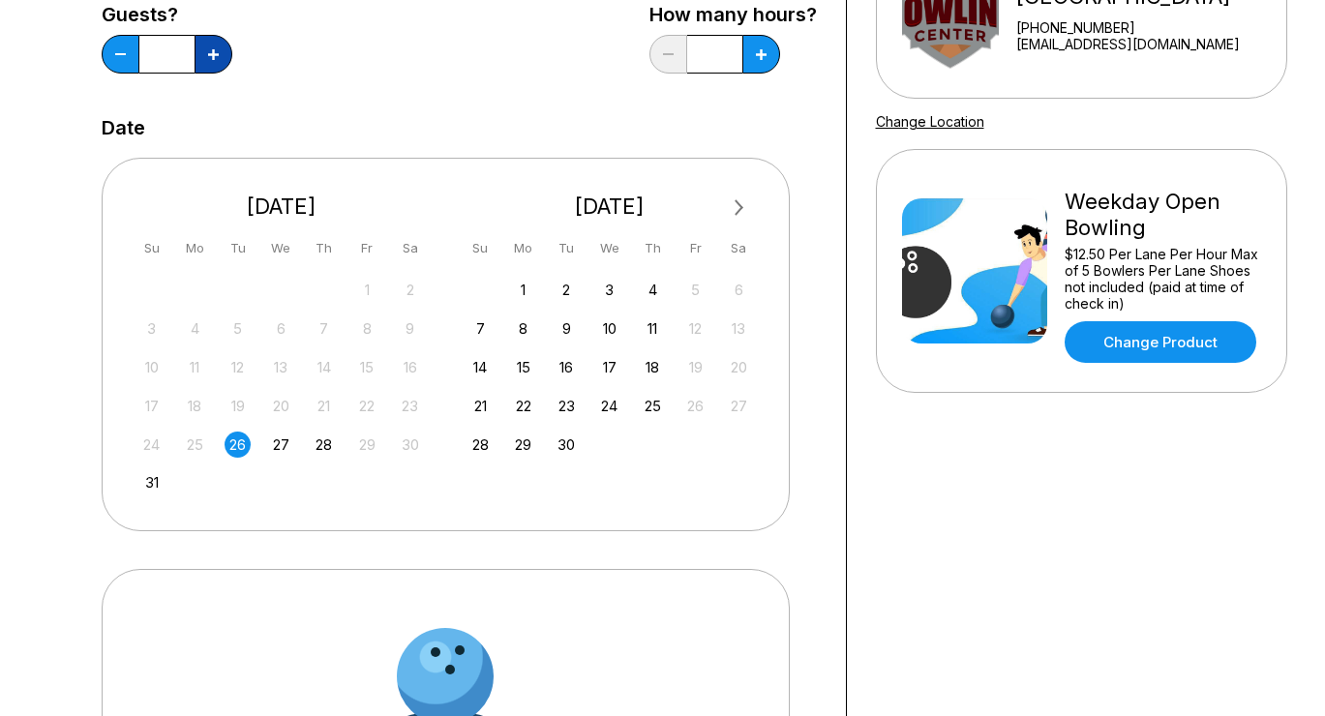
scroll to position [288, 0]
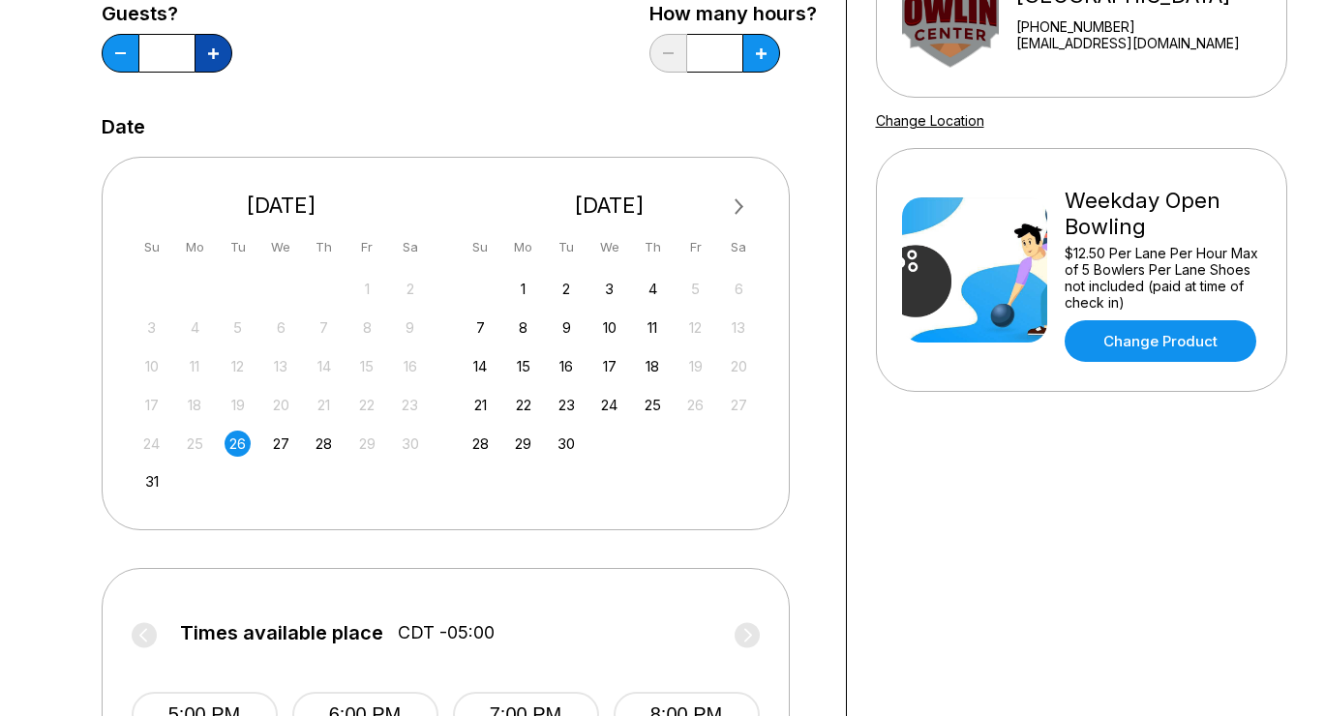
click at [205, 52] on button at bounding box center [214, 53] width 38 height 39
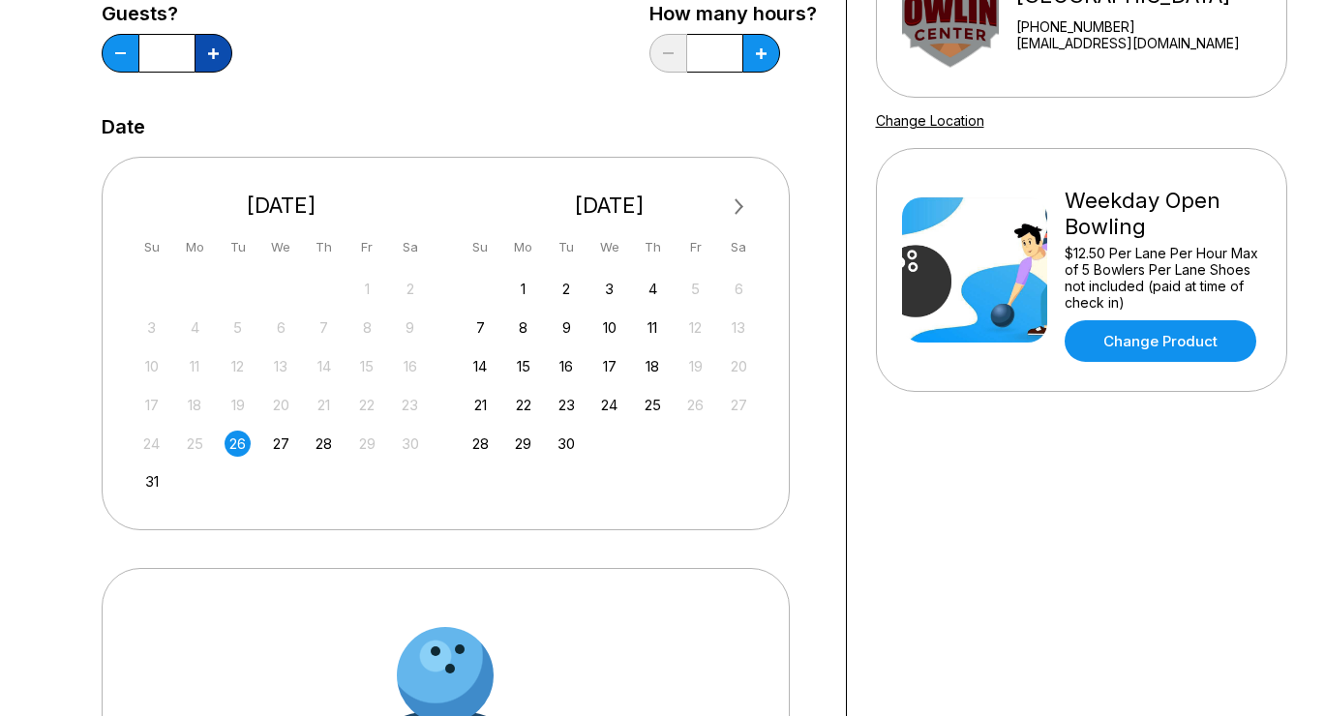
click at [205, 52] on button at bounding box center [214, 53] width 38 height 39
type input "*"
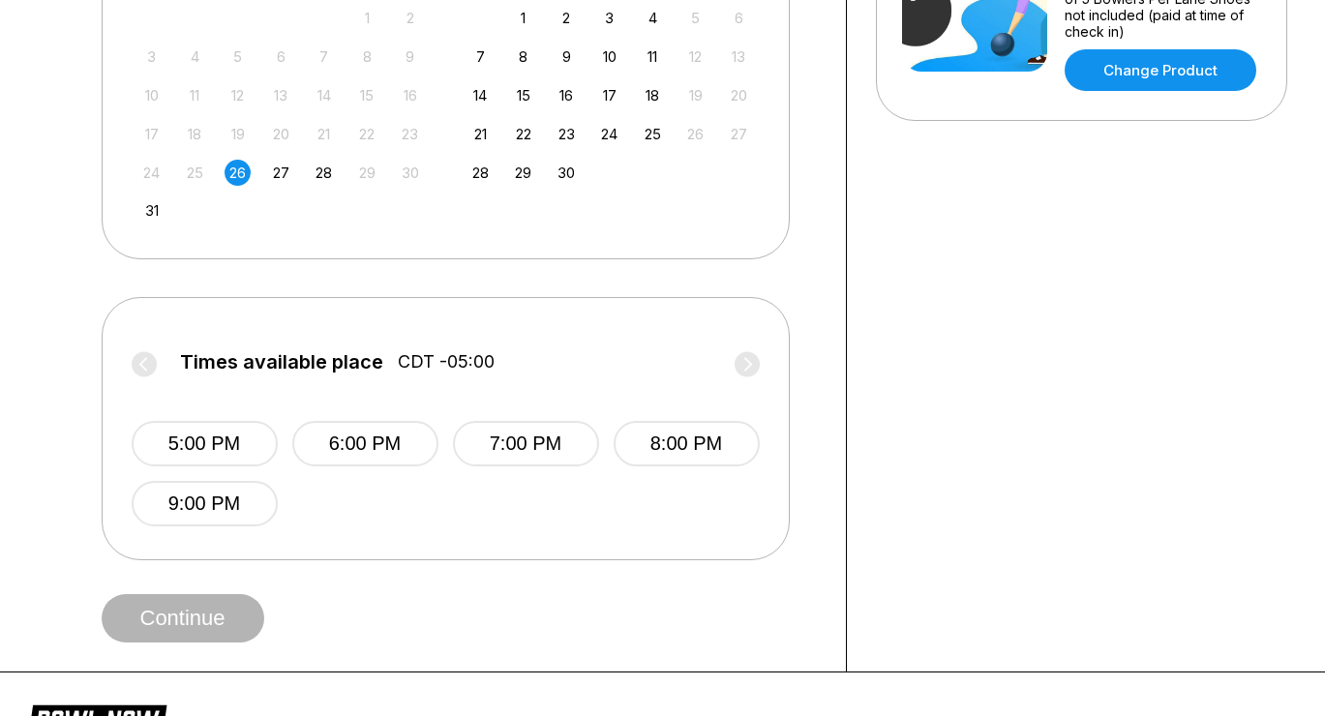
scroll to position [577, 0]
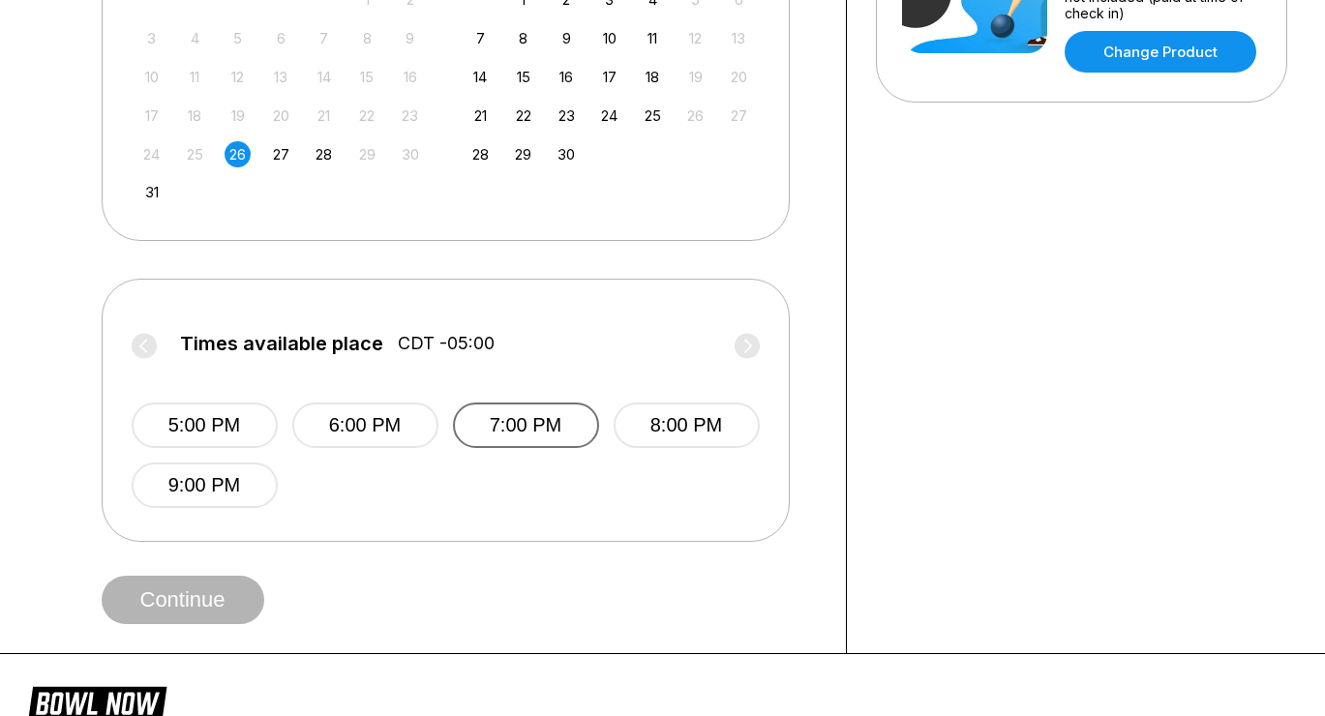
click at [527, 429] on button "7:00 PM" at bounding box center [526, 425] width 146 height 45
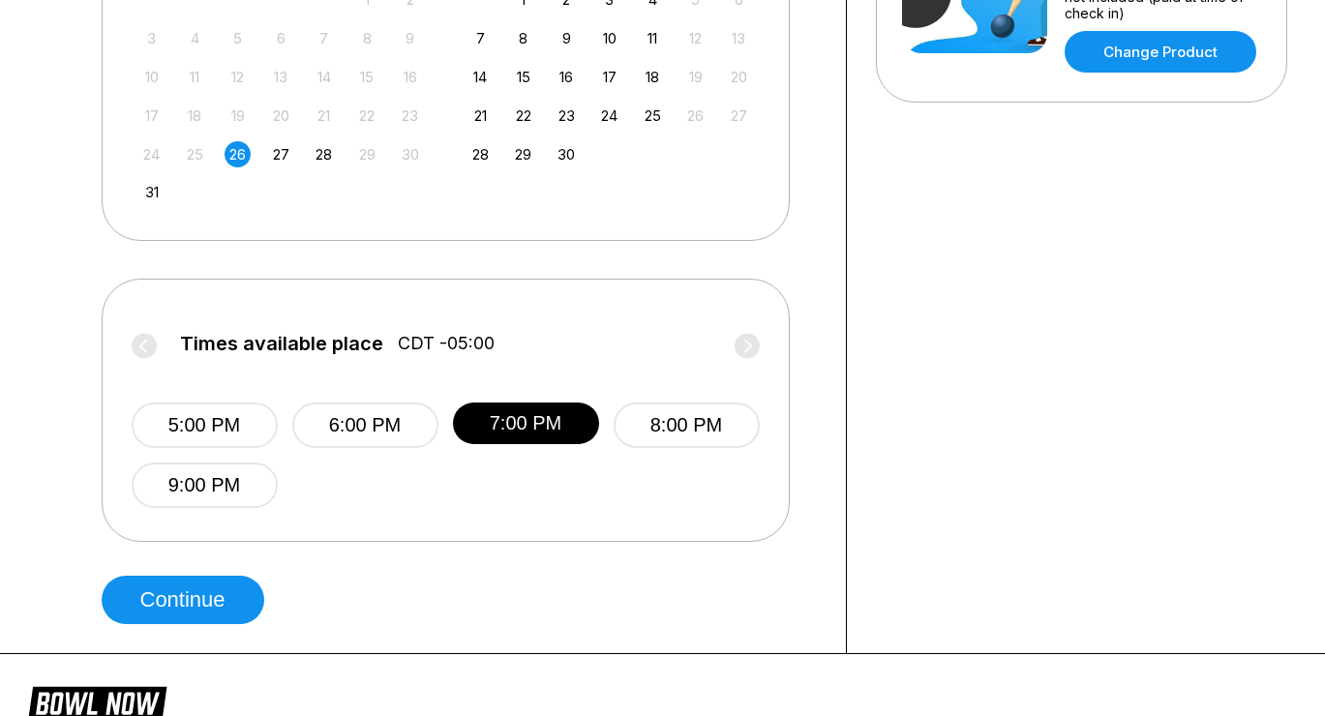
click at [181, 624] on div "Choose your Date and time You’ve selected Weekday Open Bowling ! What date and …" at bounding box center [460, 83] width 774 height 1140
drag, startPoint x: 187, startPoint y: 610, endPoint x: 662, endPoint y: 279, distance: 579.3
click at [662, 280] on div "Choose your Date and time You’ve selected Weekday Open Bowling ! What date and …" at bounding box center [459, 83] width 715 height 1082
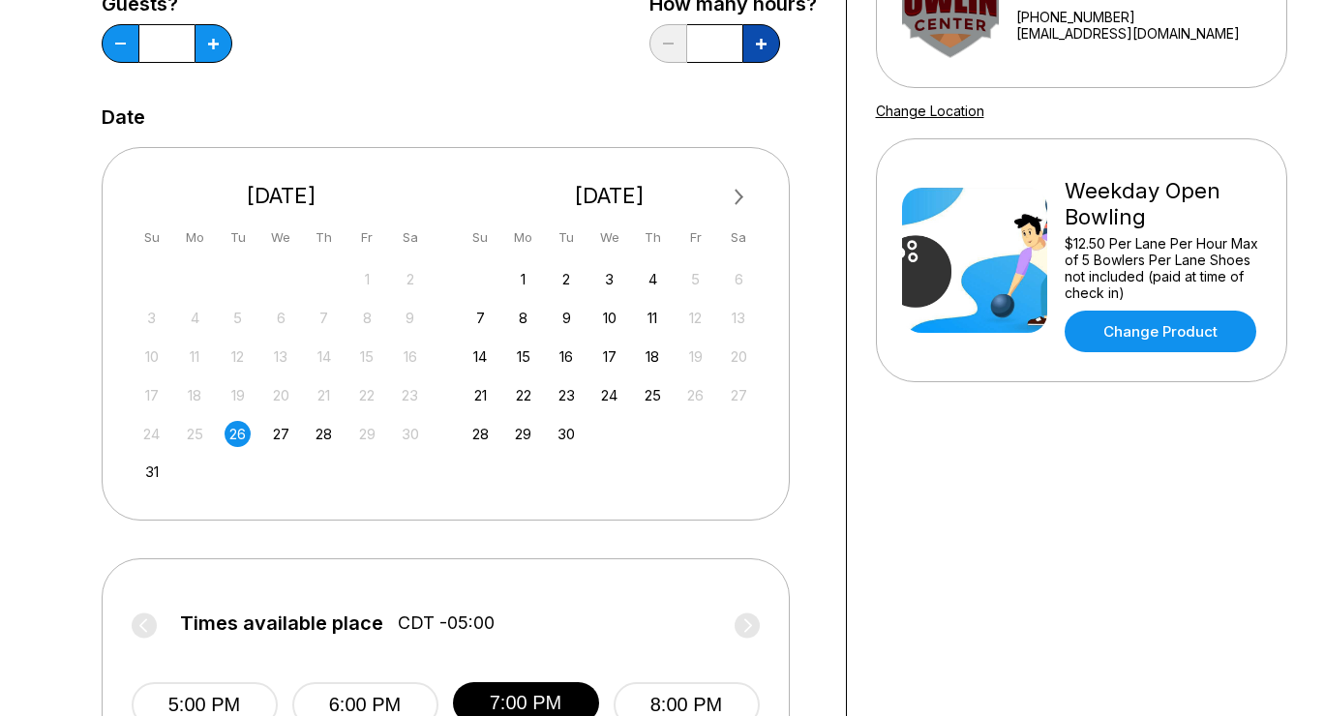
click at [232, 45] on button at bounding box center [214, 43] width 38 height 39
type input "*"
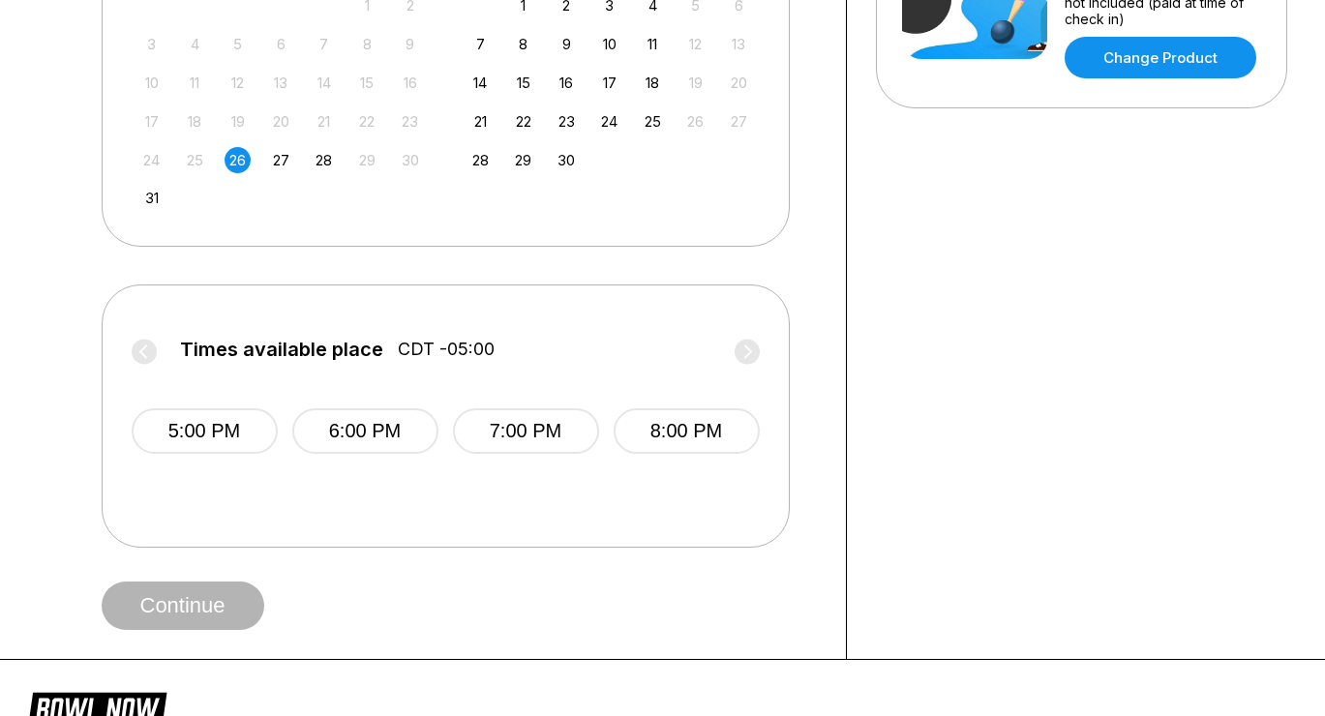
scroll to position [574, 0]
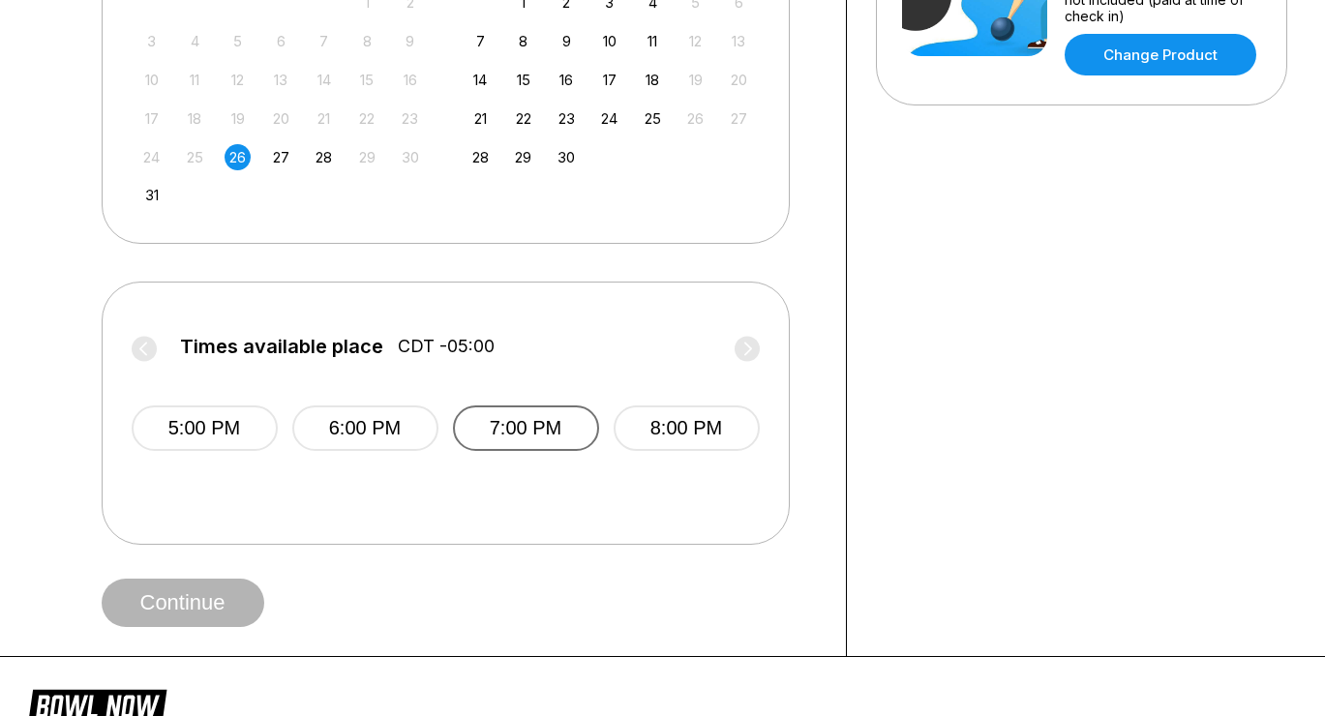
click at [530, 412] on button "7:00 PM" at bounding box center [526, 428] width 146 height 45
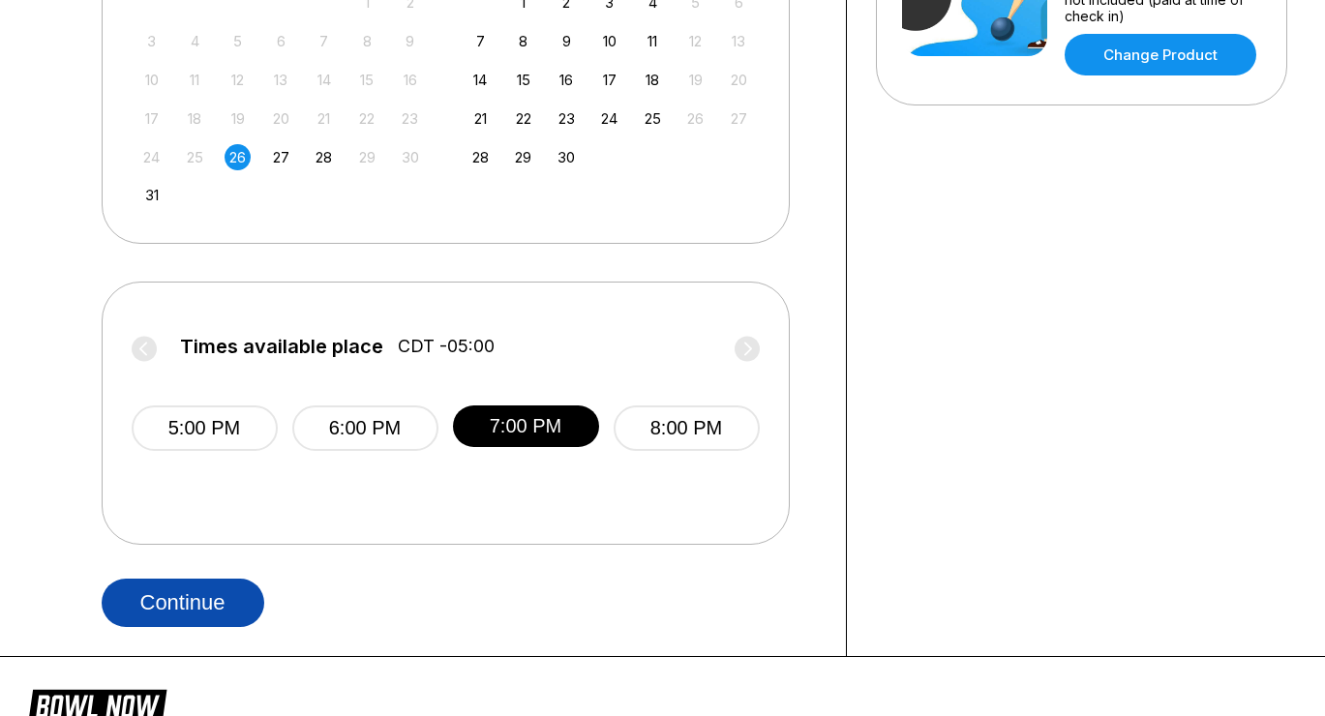
click at [190, 592] on button "Continue" at bounding box center [183, 603] width 163 height 48
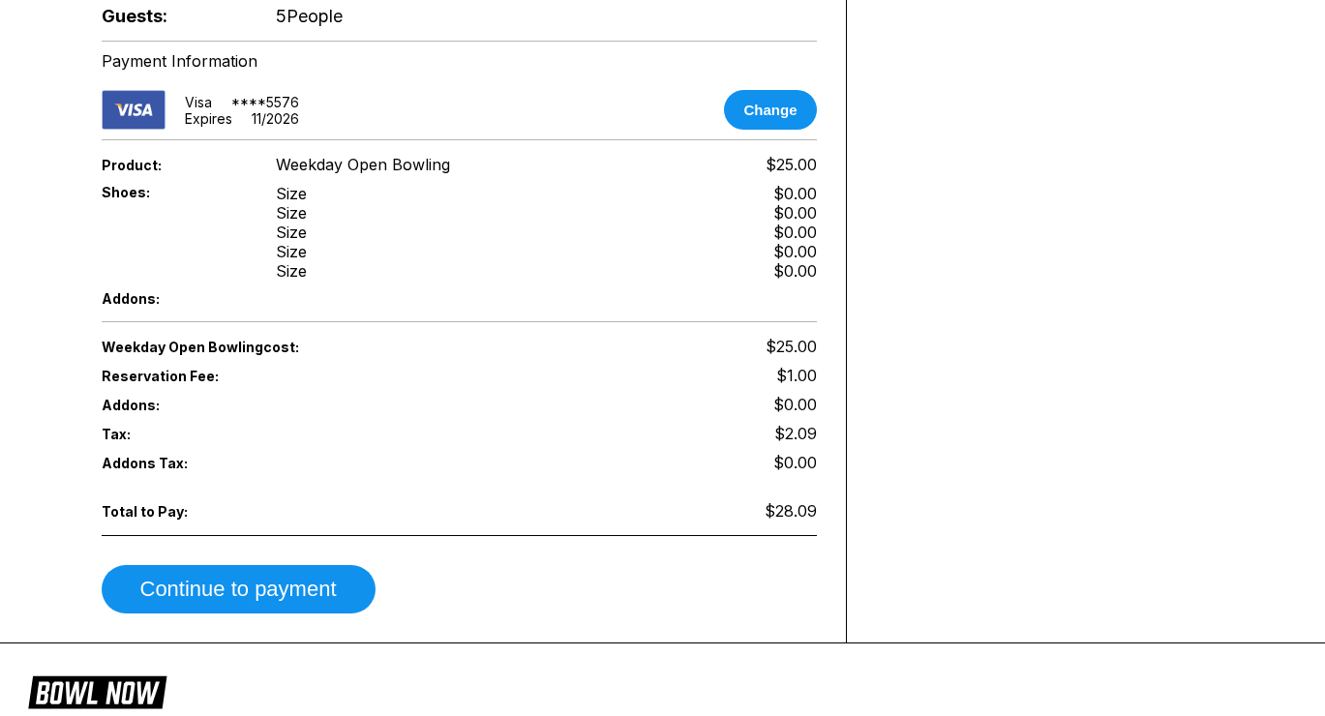
scroll to position [809, 0]
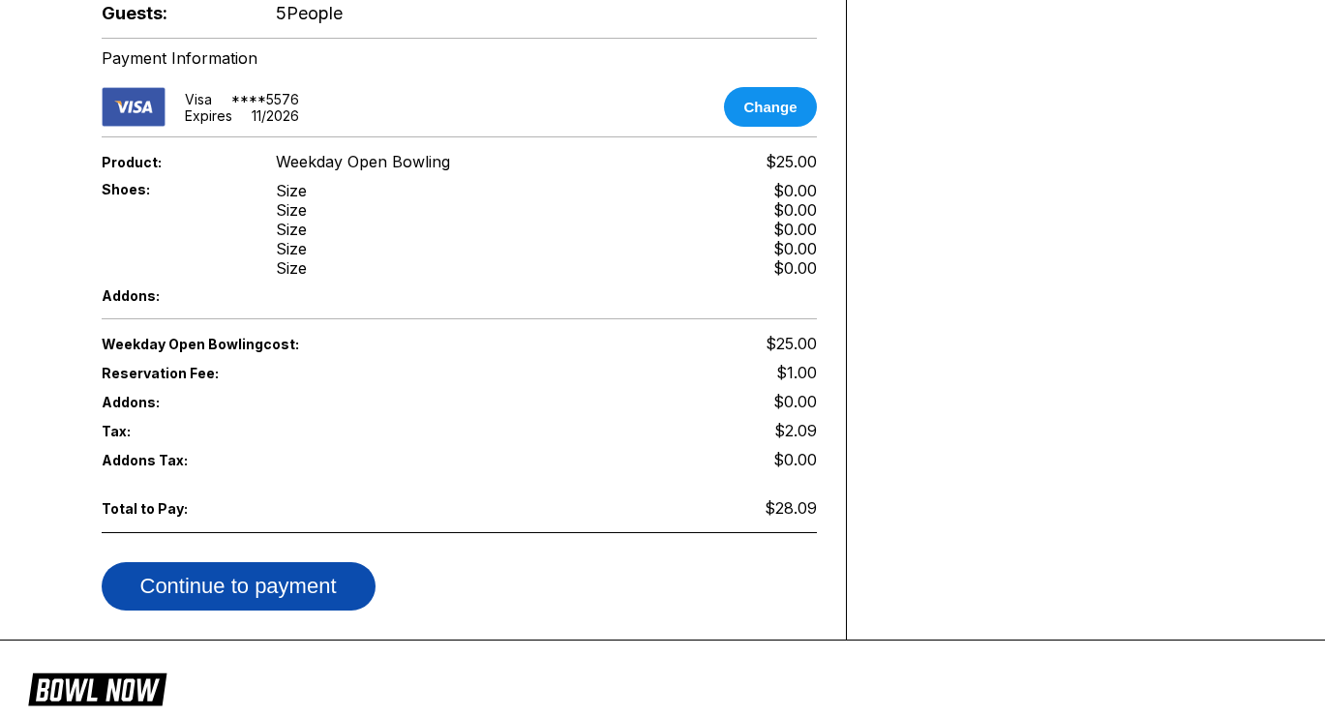
click at [282, 581] on button "Continue to payment" at bounding box center [239, 586] width 274 height 48
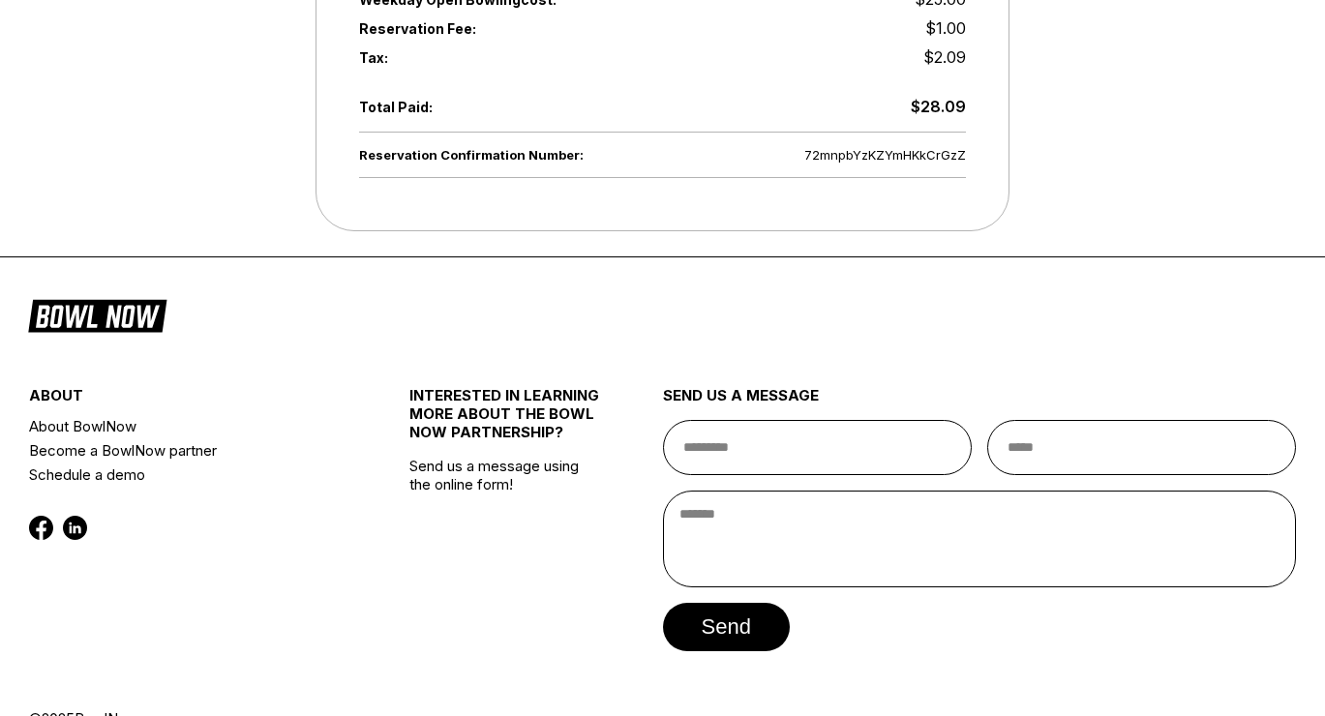
scroll to position [821, 0]
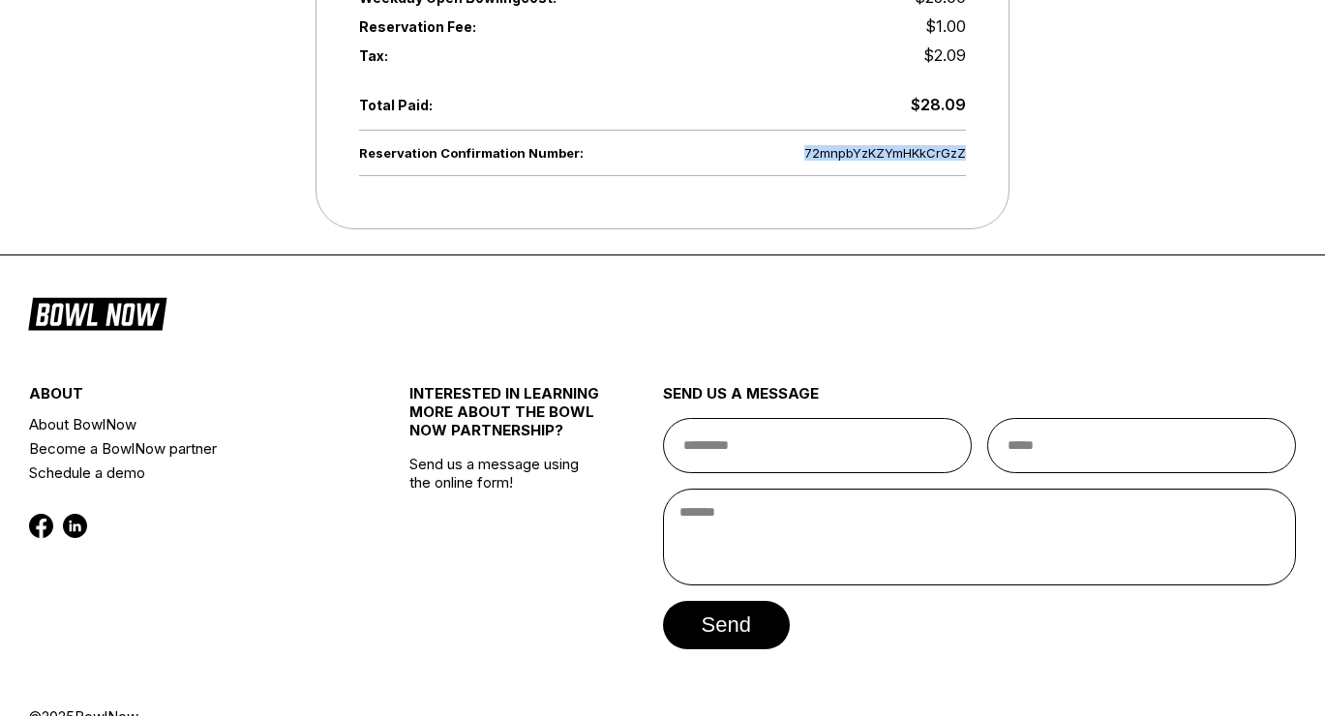
drag, startPoint x: 810, startPoint y: 147, endPoint x: 1017, endPoint y: 149, distance: 207.2
copy span "72mnpbYzKZYmHKkCrGzZ"
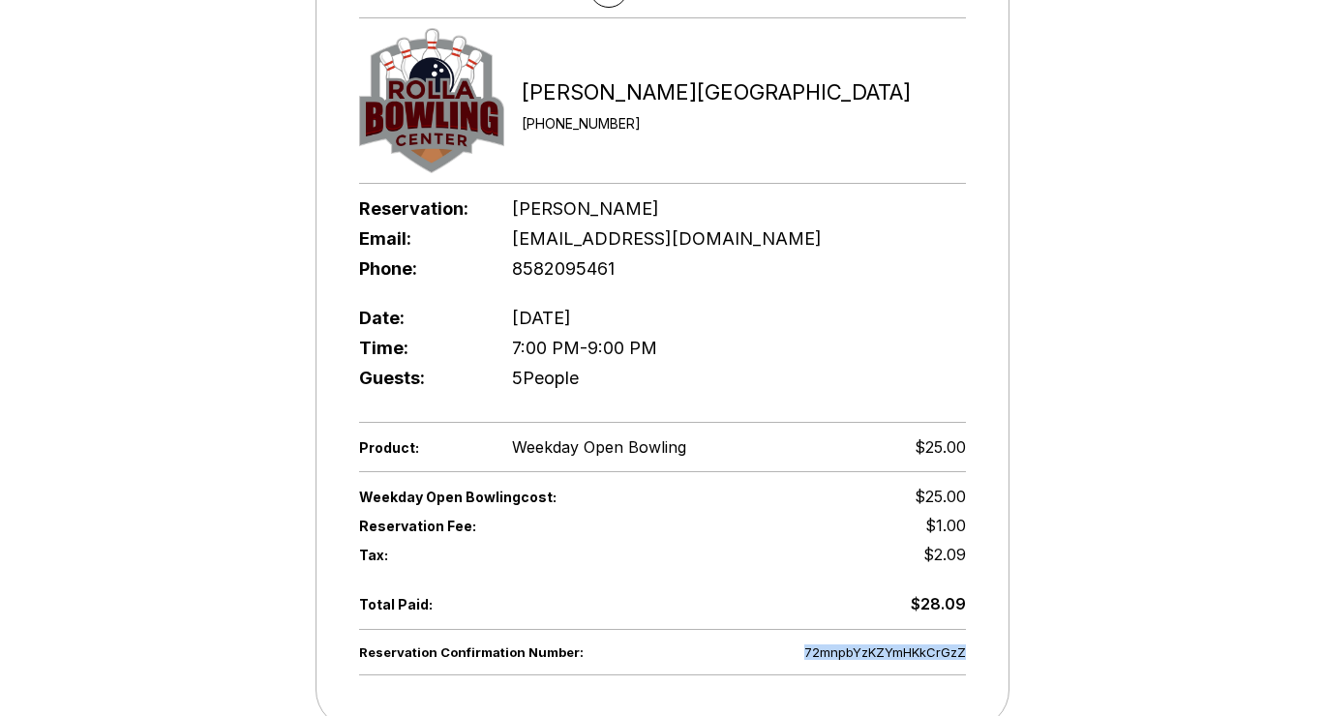
scroll to position [0, 0]
